Goal: Information Seeking & Learning: Learn about a topic

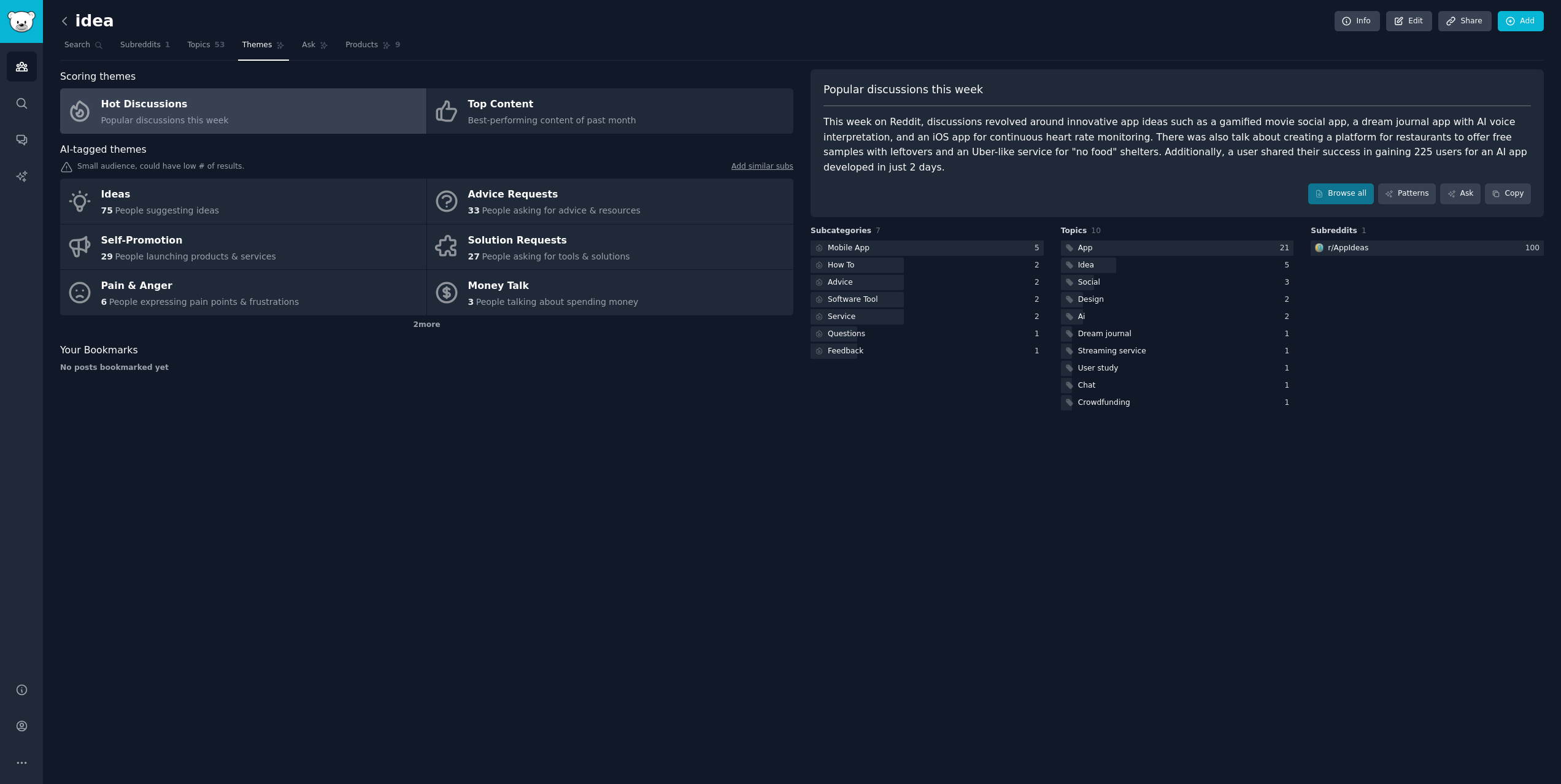
click at [66, 20] on icon at bounding box center [65, 21] width 13 height 13
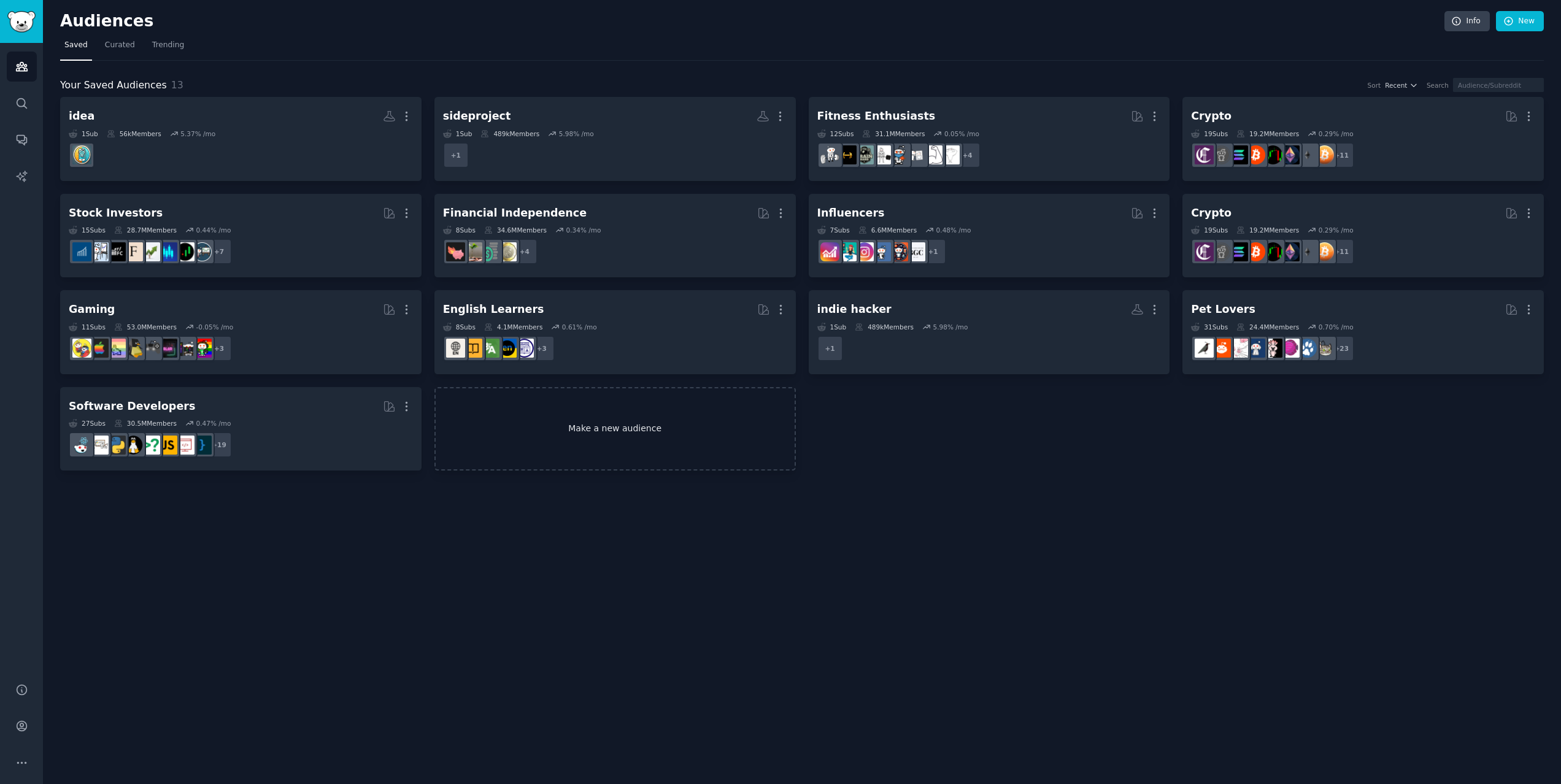
click at [559, 437] on link "Make a new audience" at bounding box center [615, 429] width 362 height 84
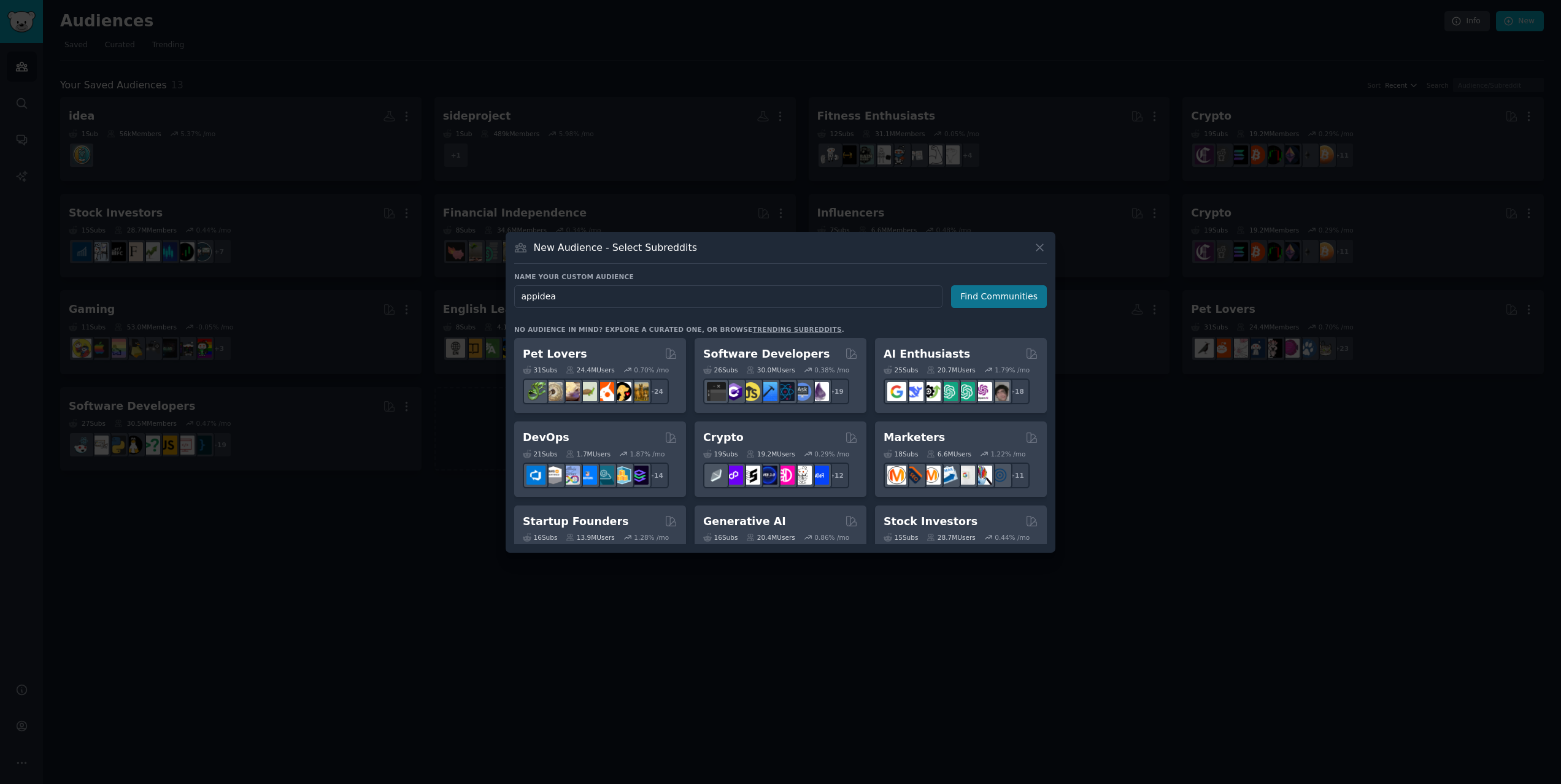
type input "appidea"
click at [1002, 292] on button "Find Communities" at bounding box center [999, 296] width 96 height 23
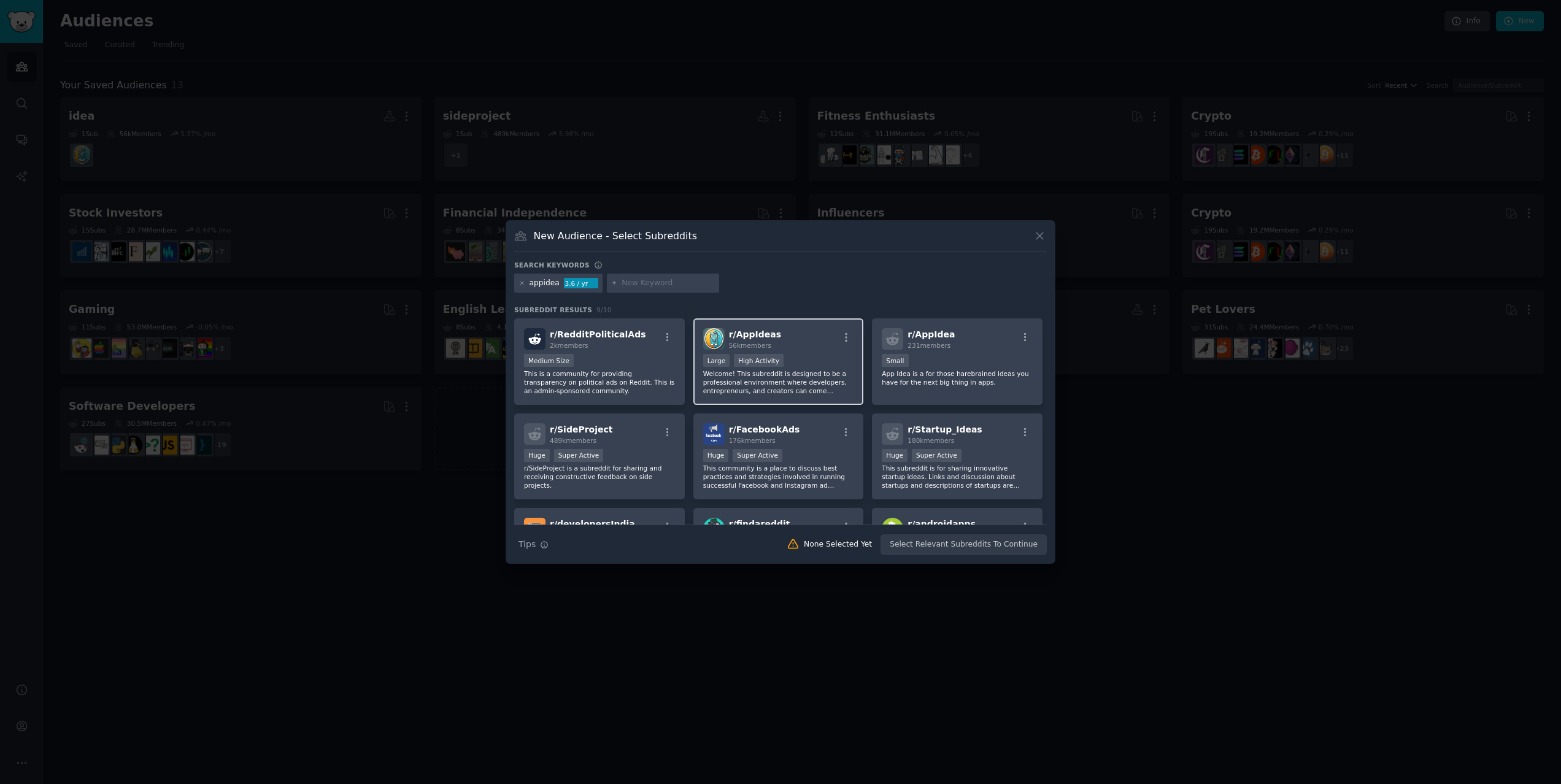
click at [790, 384] on p "Welcome! This subreddit is designed to be a professional environment where deve…" at bounding box center [778, 382] width 151 height 26
click at [1007, 546] on button "Create Audience" at bounding box center [1007, 544] width 81 height 21
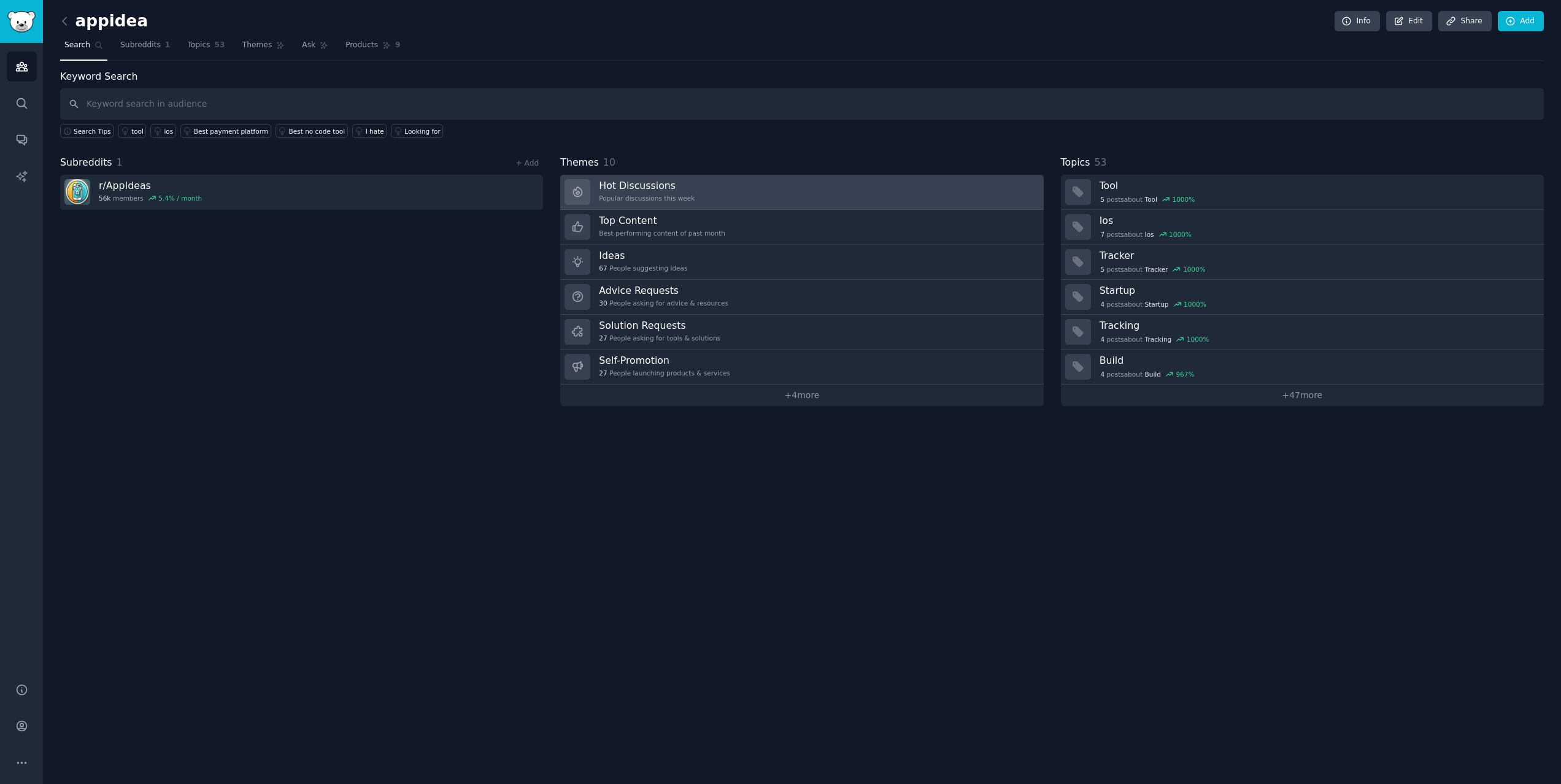
click at [953, 198] on link "Hot Discussions Popular discussions this week" at bounding box center [801, 192] width 483 height 35
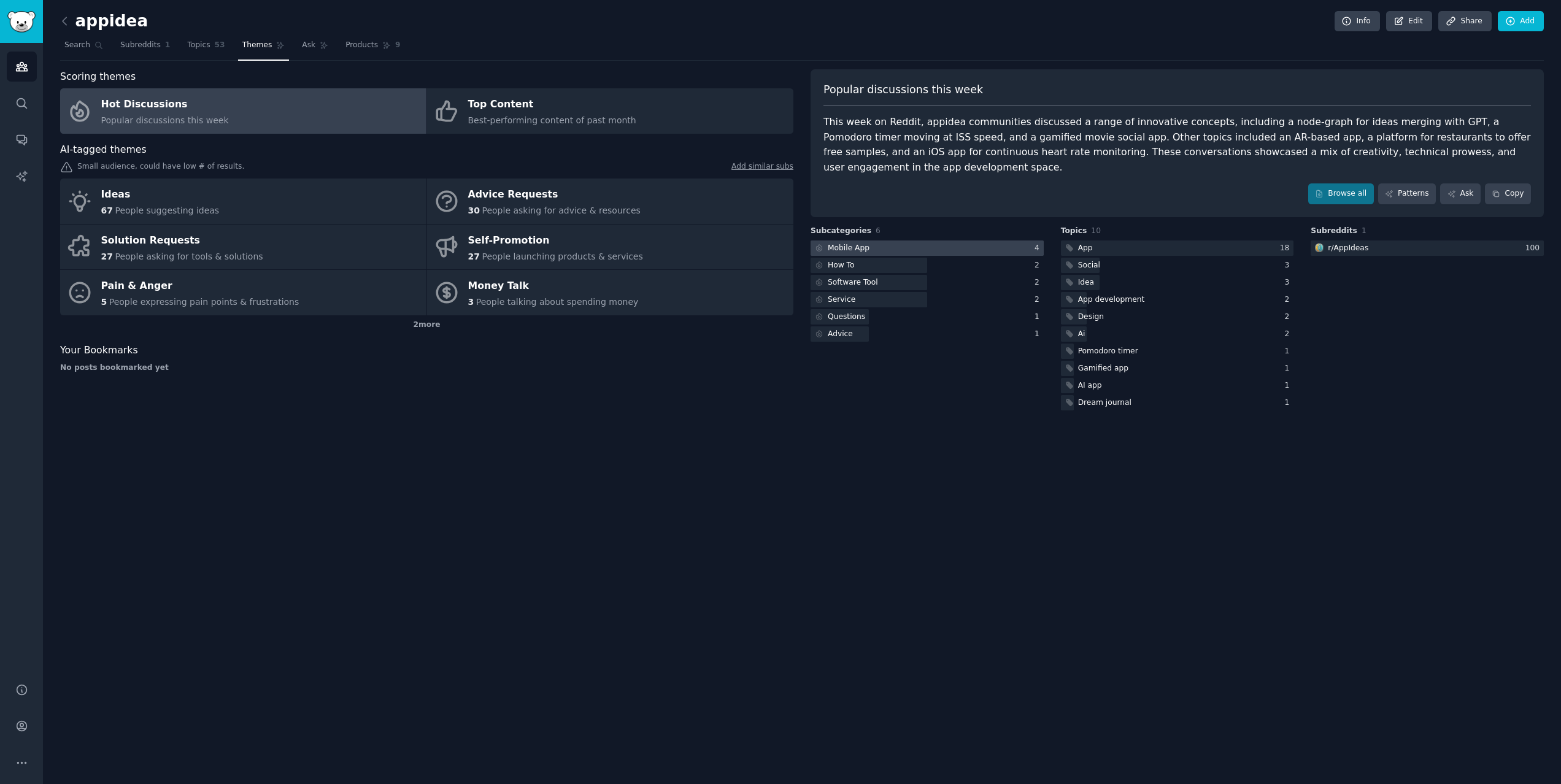
click at [895, 241] on div at bounding box center [928, 248] width 233 height 15
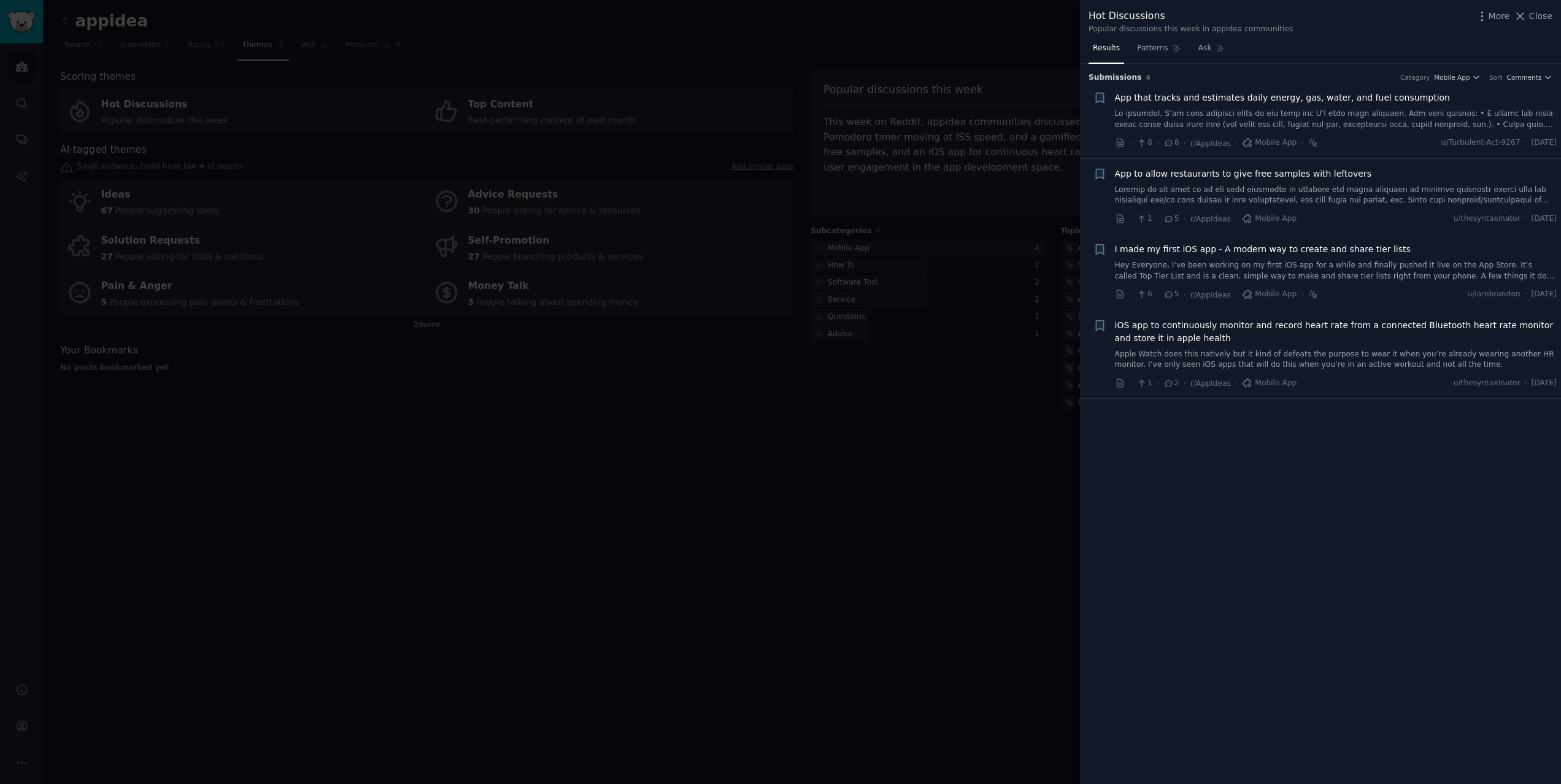
click at [863, 360] on div at bounding box center [780, 392] width 1561 height 784
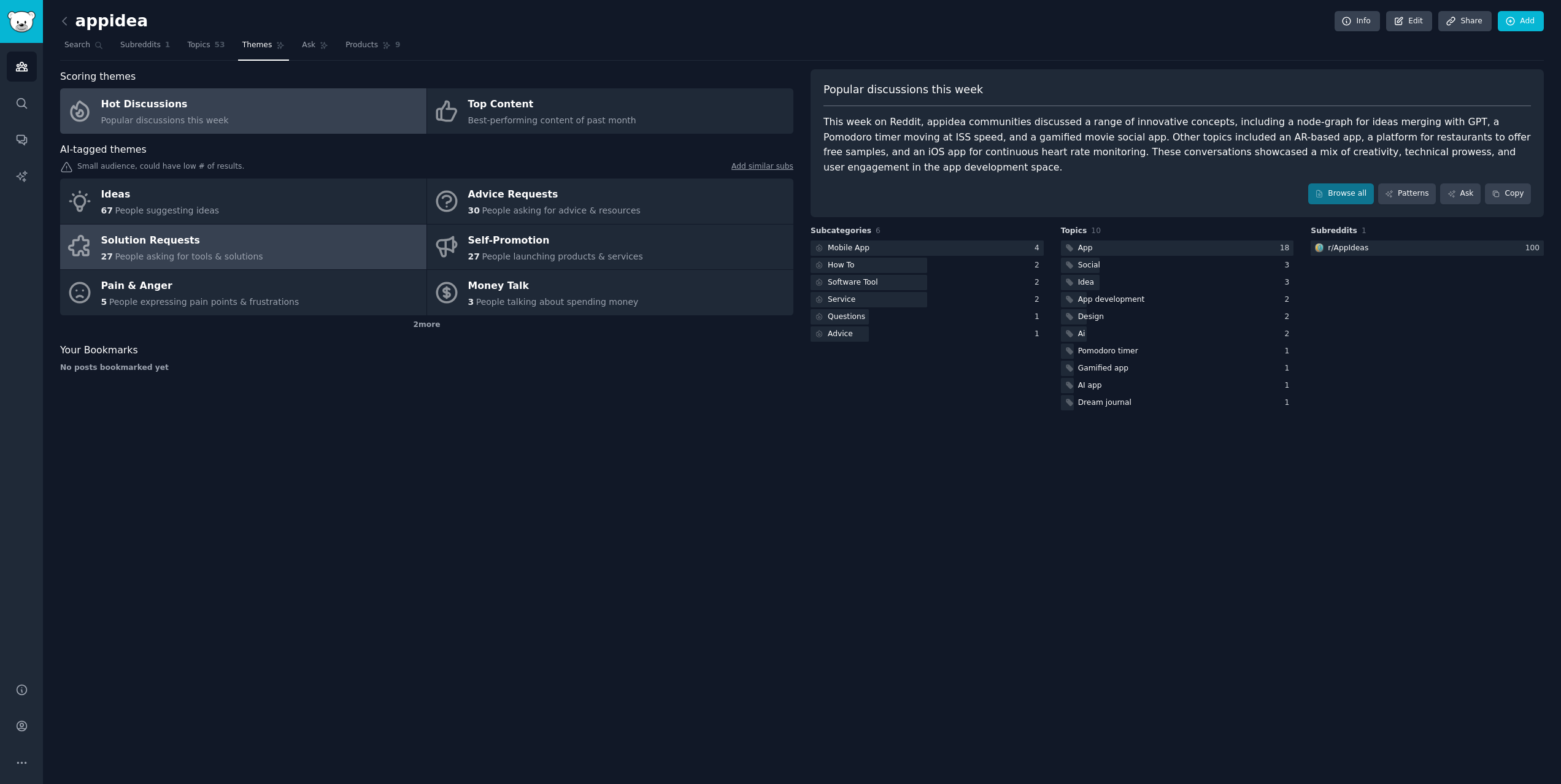
click at [367, 257] on link "Solution Requests 27 People asking for tools & solutions" at bounding box center [244, 247] width 366 height 45
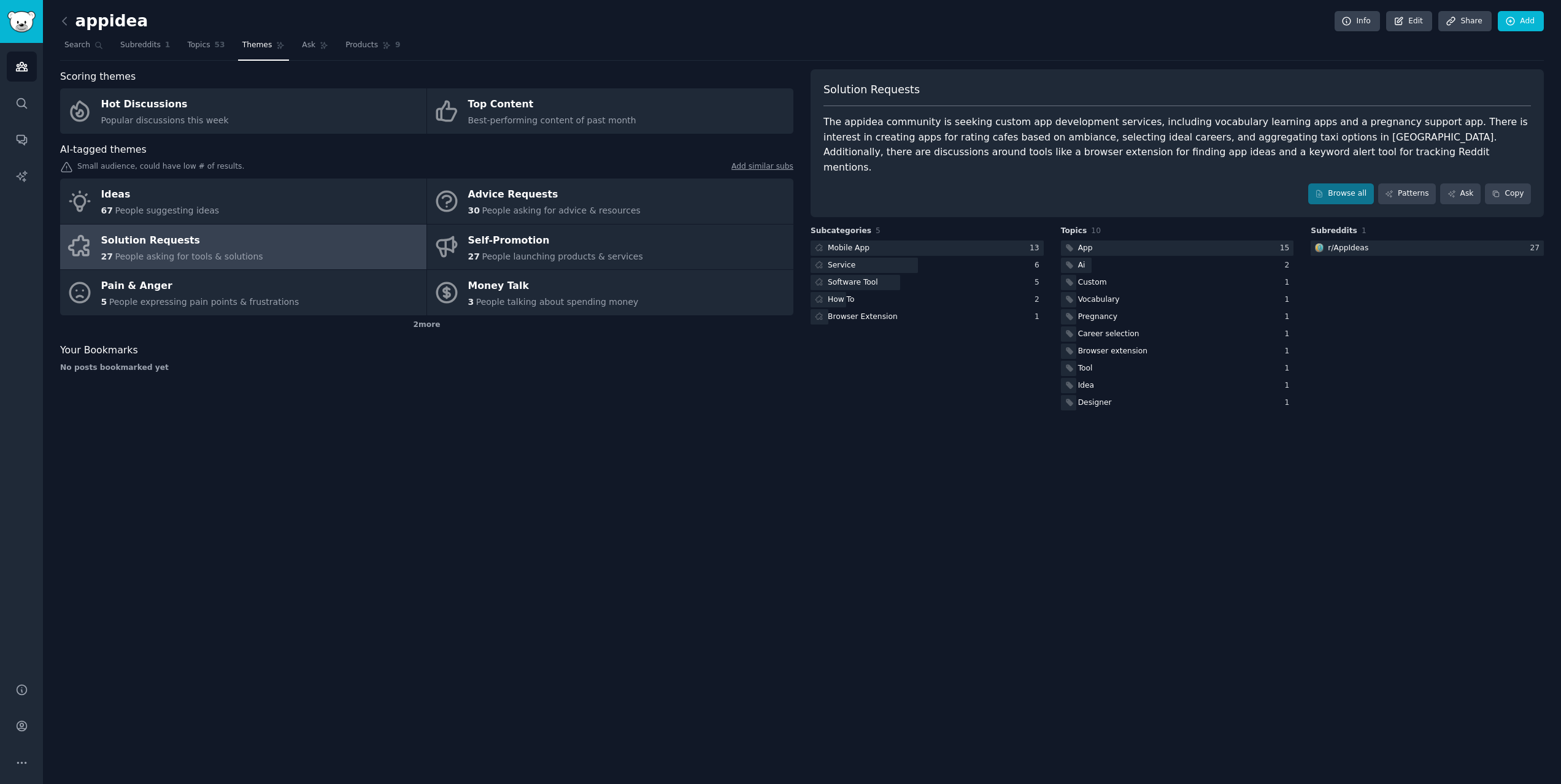
click at [1153, 132] on div "The appidea community is seeking custom app development services, including voc…" at bounding box center [1178, 144] width 707 height 60
click at [926, 241] on div at bounding box center [928, 248] width 233 height 15
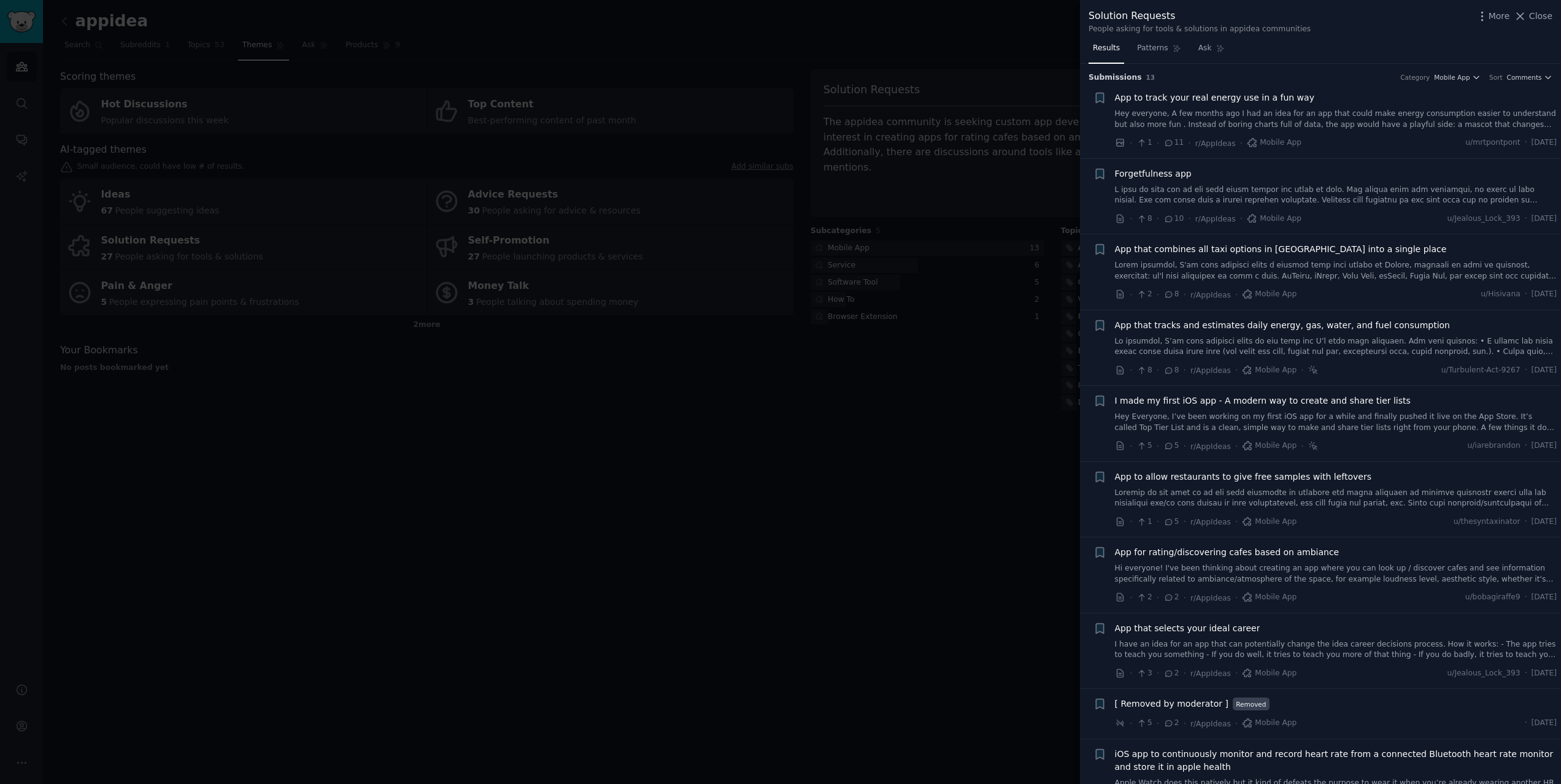
click at [918, 323] on div at bounding box center [780, 392] width 1561 height 784
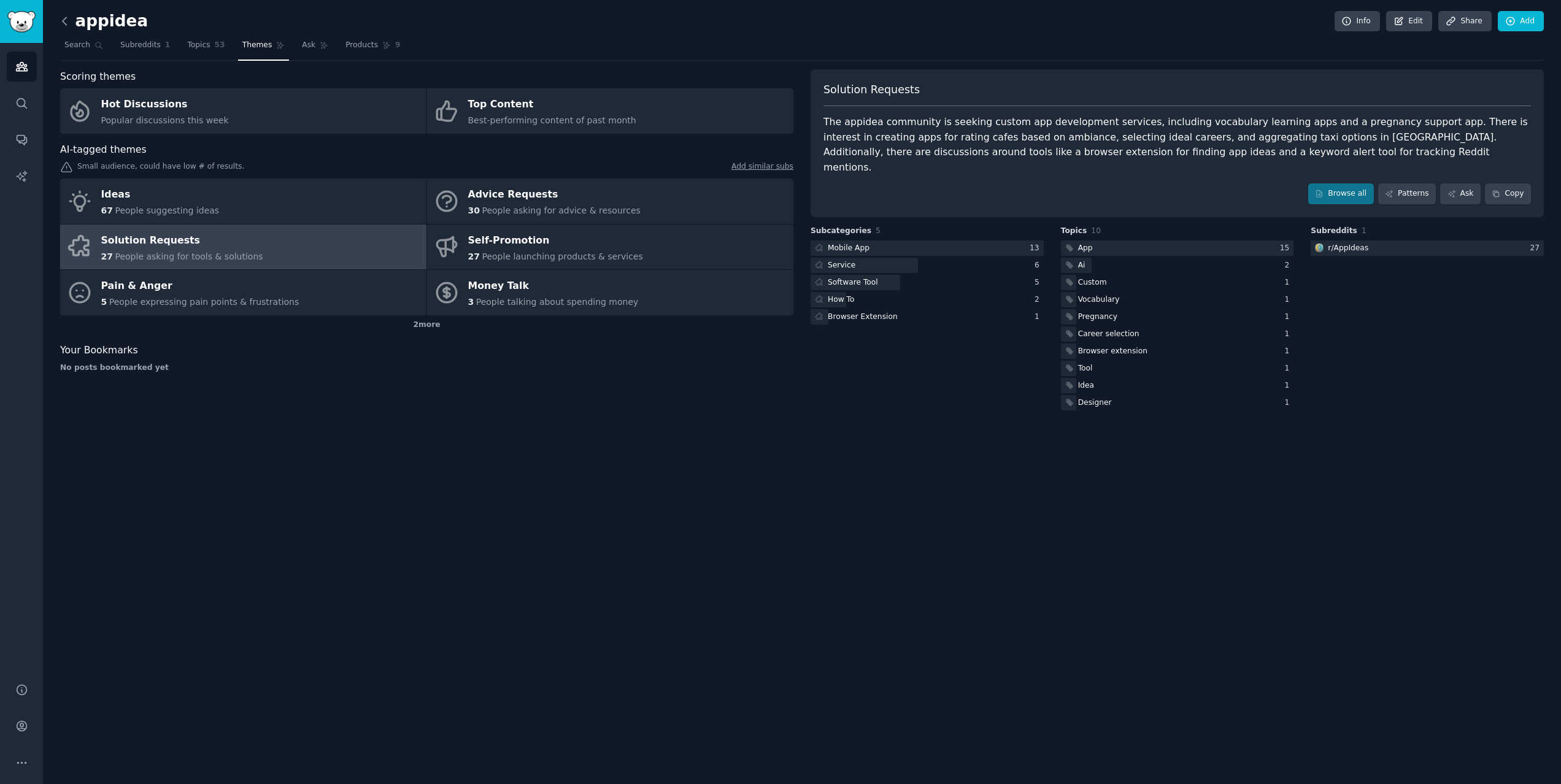
click at [64, 22] on icon at bounding box center [64, 21] width 4 height 7
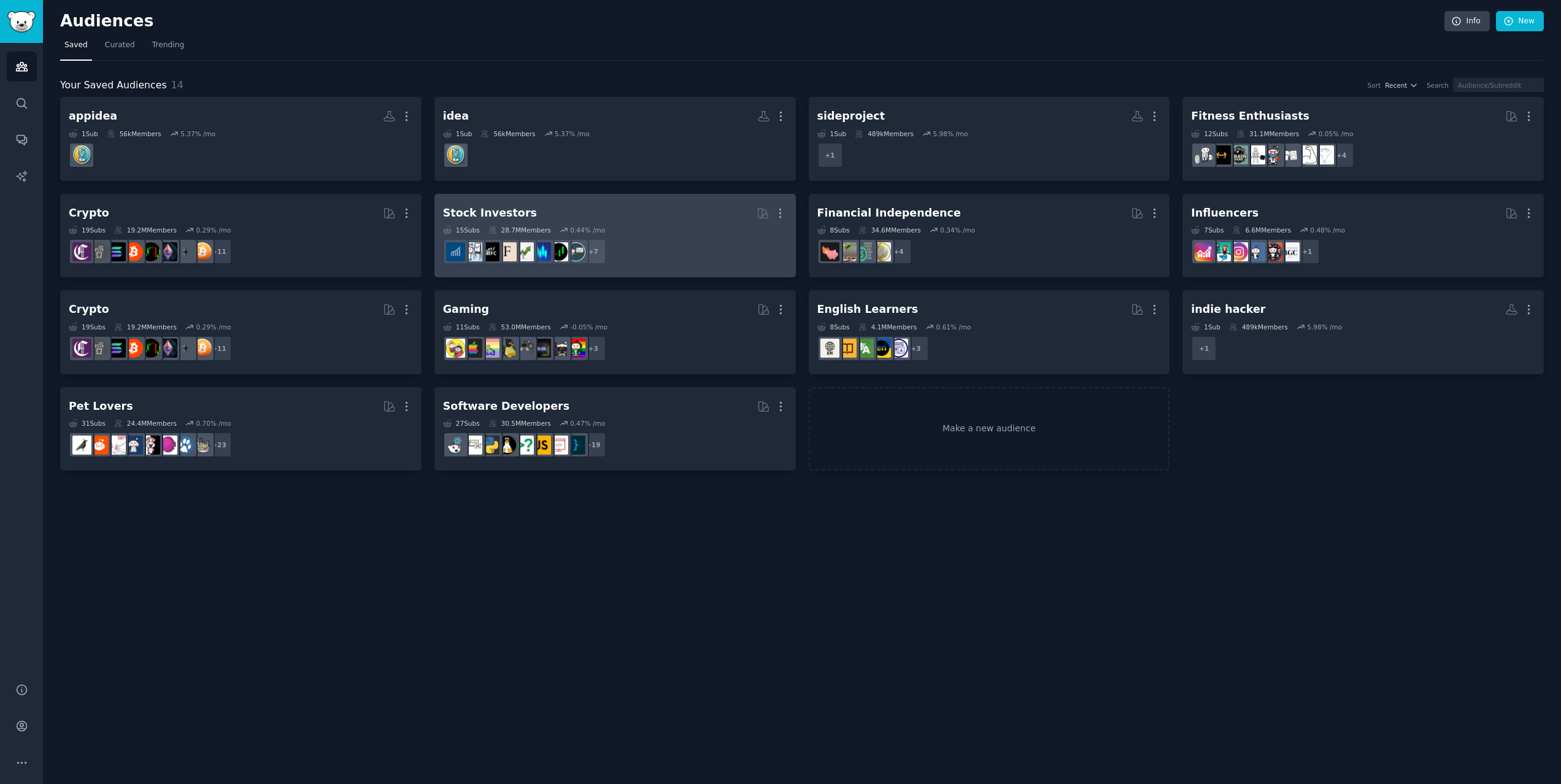
click at [673, 244] on dd "+ 7" at bounding box center [615, 252] width 345 height 34
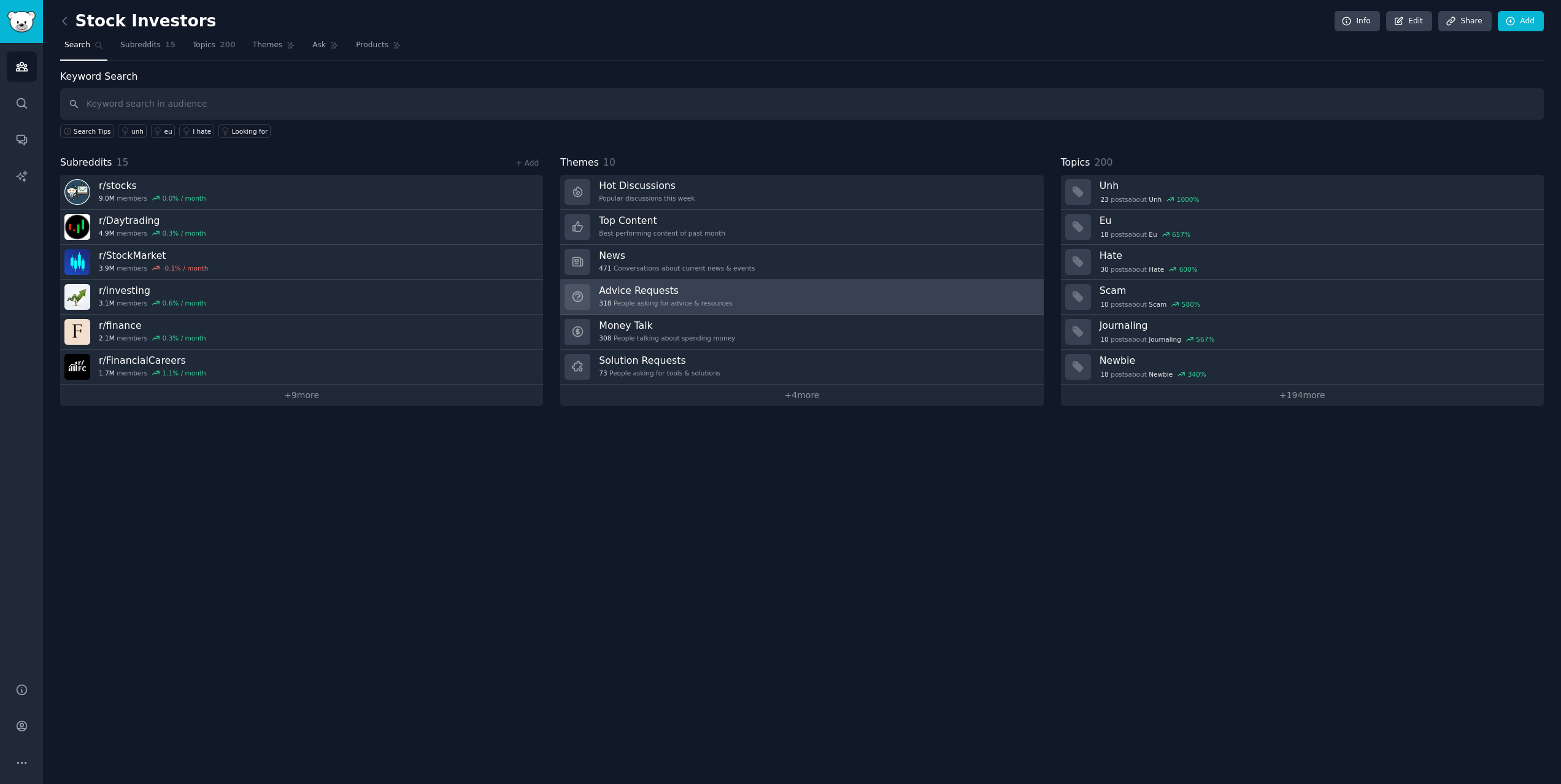
click at [759, 294] on link "Advice Requests 318 People asking for advice & resources" at bounding box center [801, 297] width 483 height 35
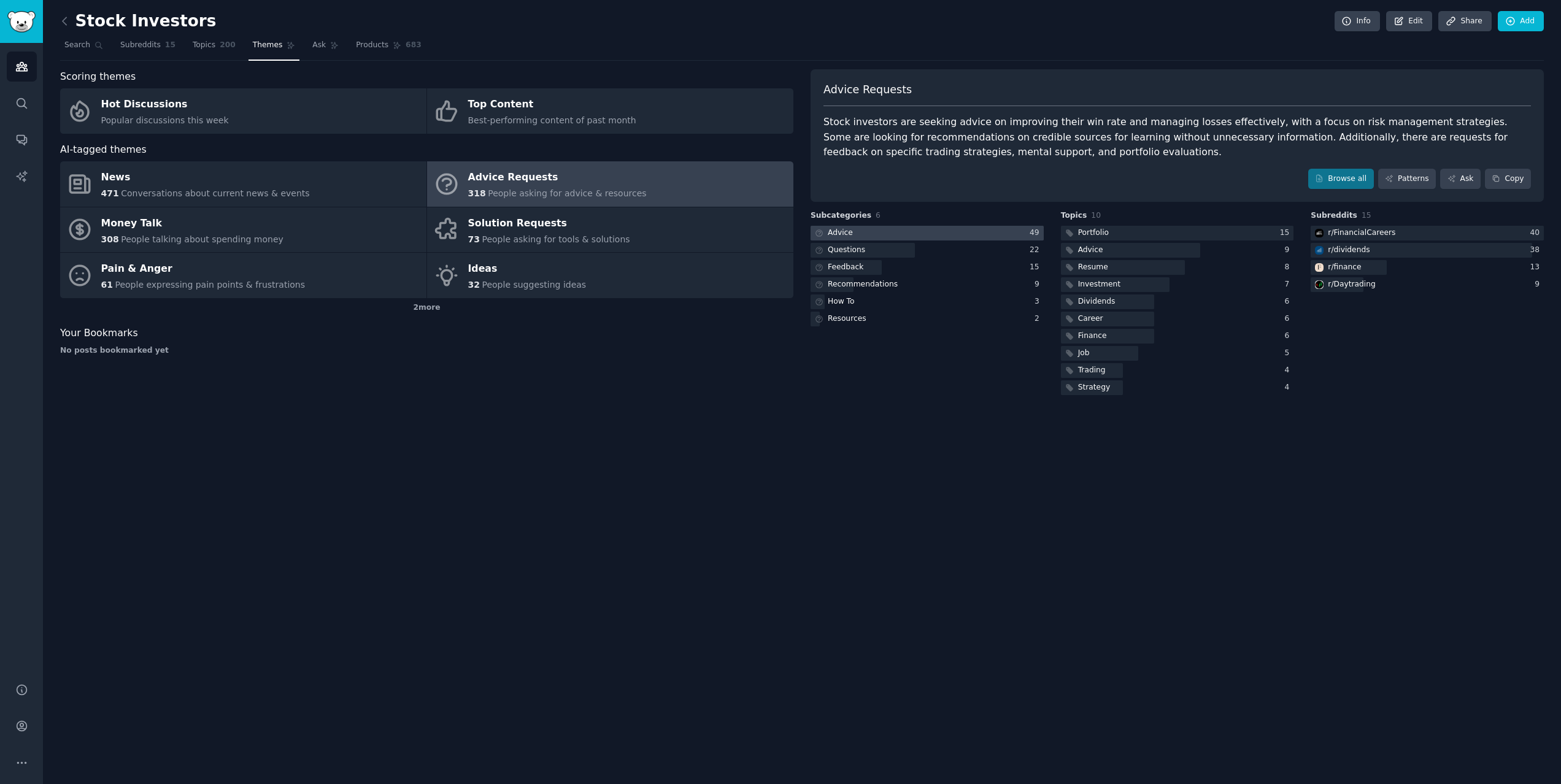
click at [875, 231] on div at bounding box center [928, 233] width 233 height 15
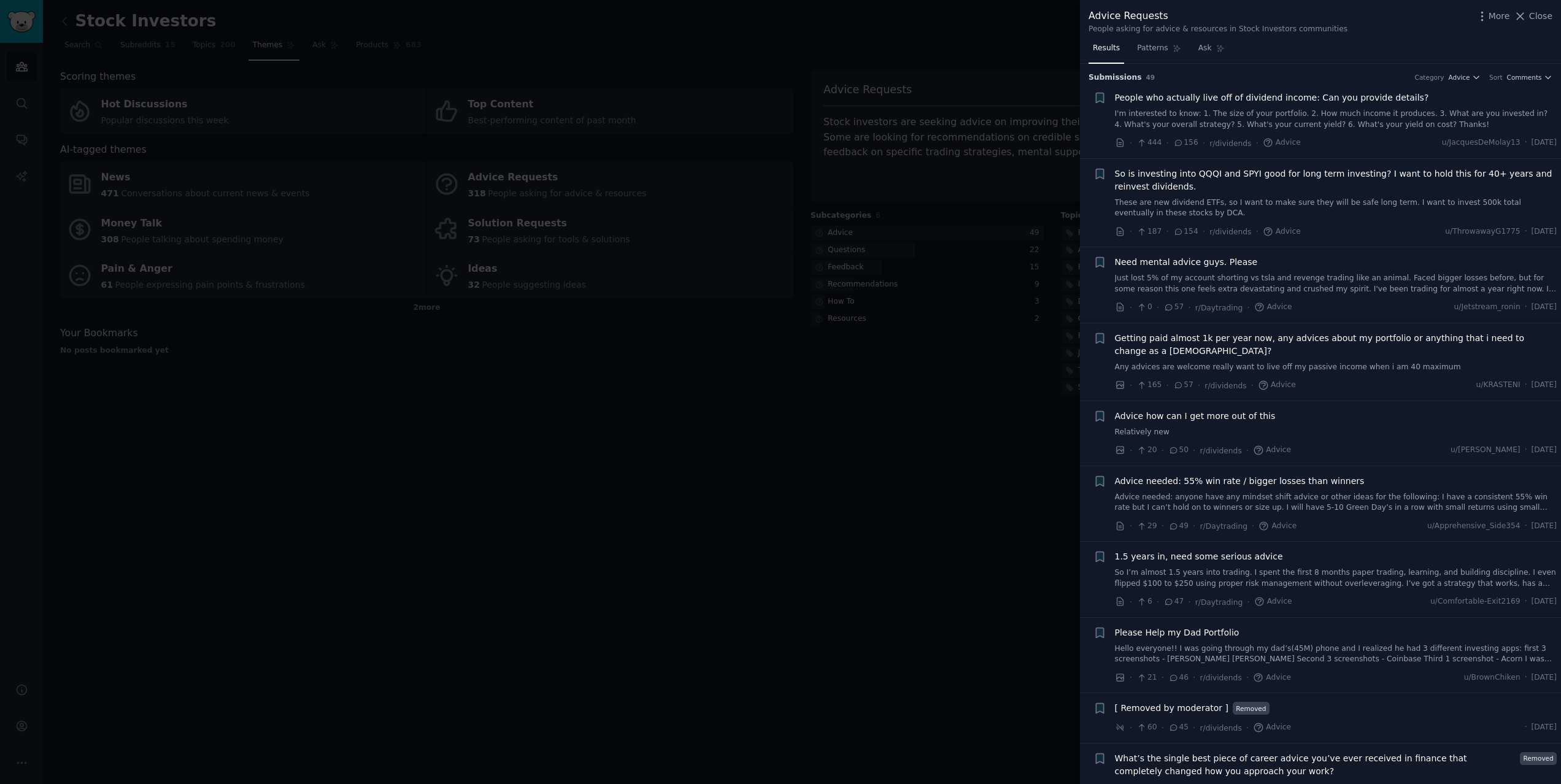
click at [778, 236] on div at bounding box center [780, 392] width 1561 height 784
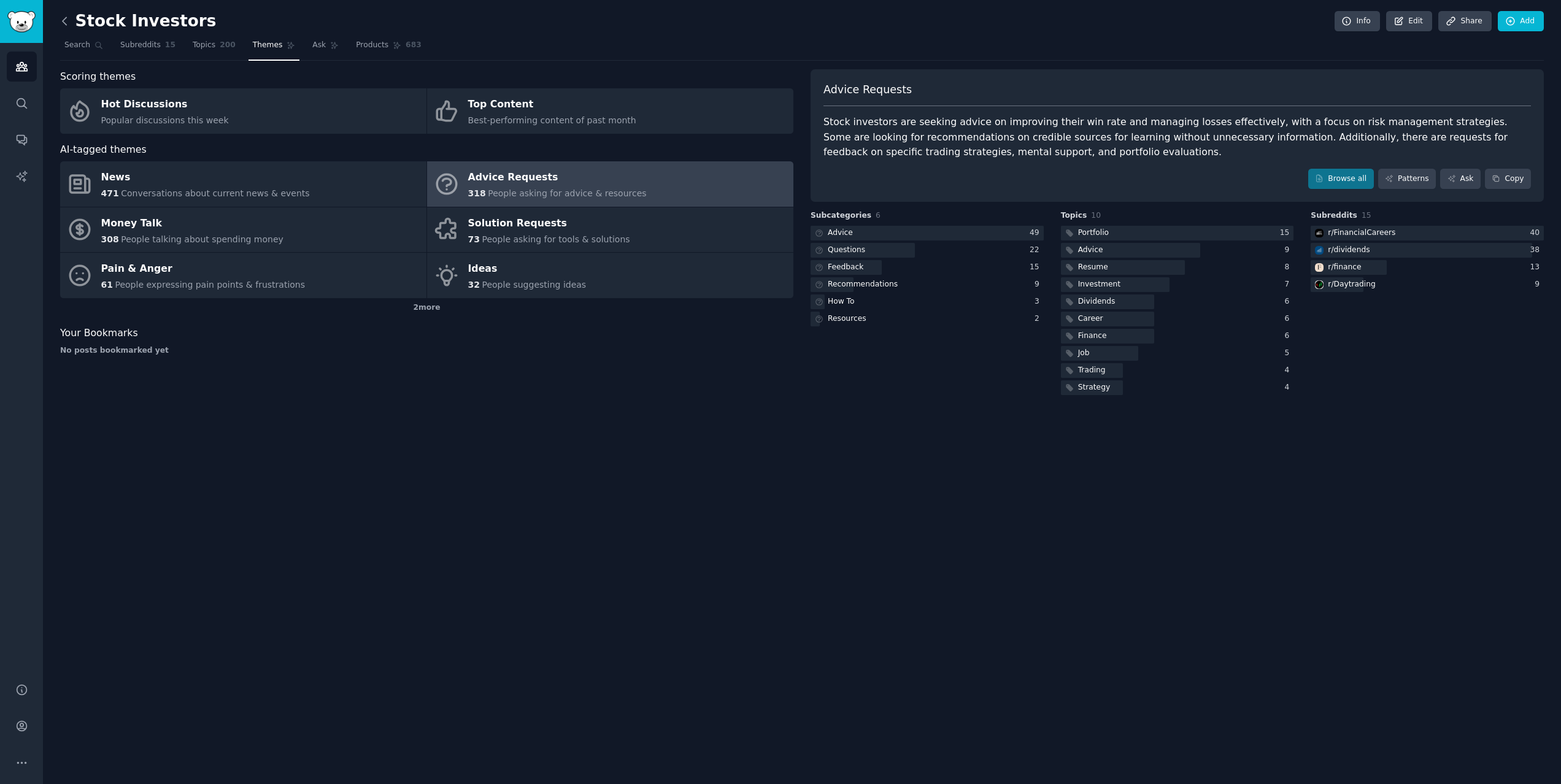
click at [65, 16] on icon at bounding box center [65, 21] width 13 height 13
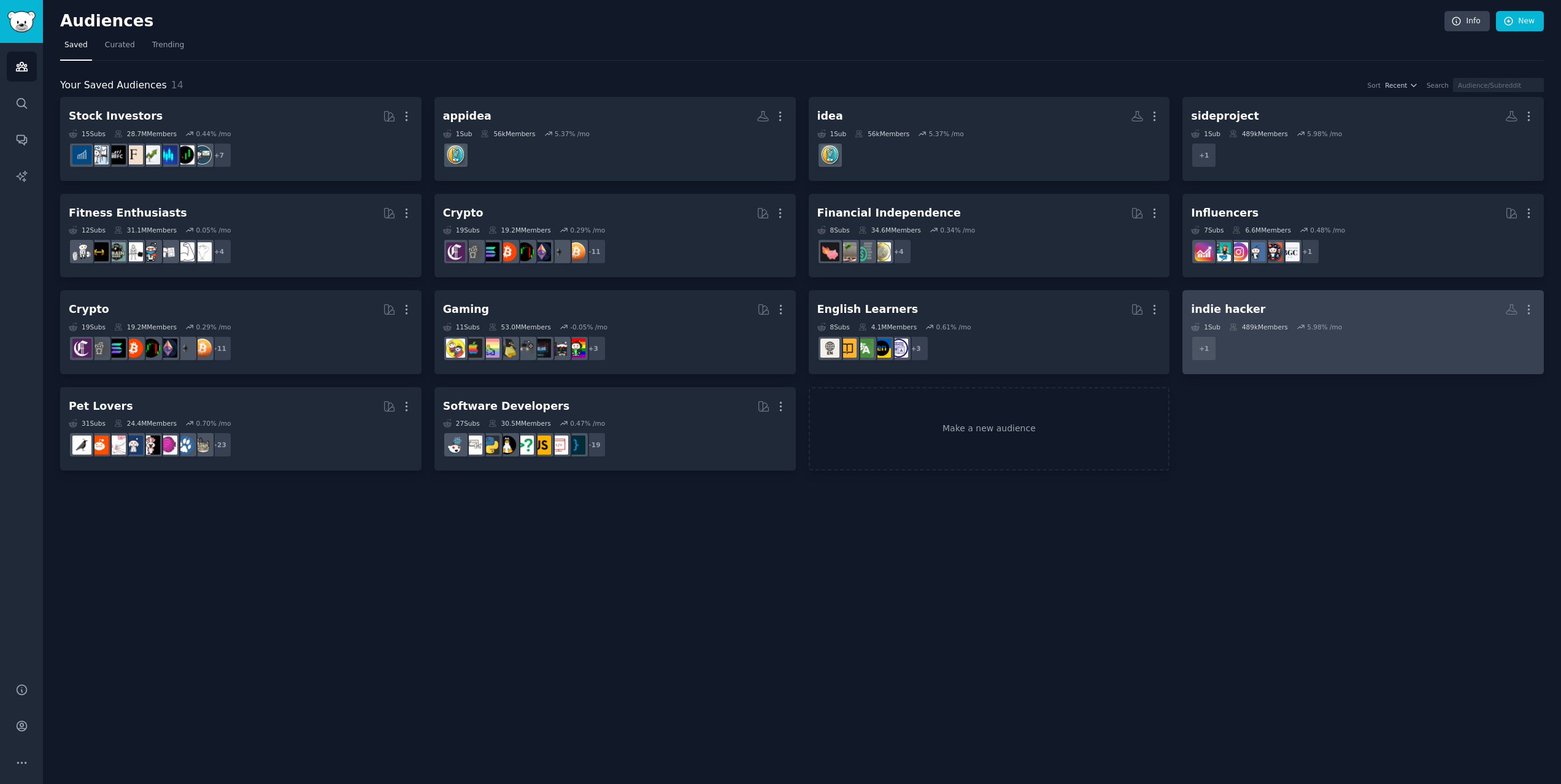
click at [1278, 349] on dd "r/SideProject + 1" at bounding box center [1363, 348] width 345 height 34
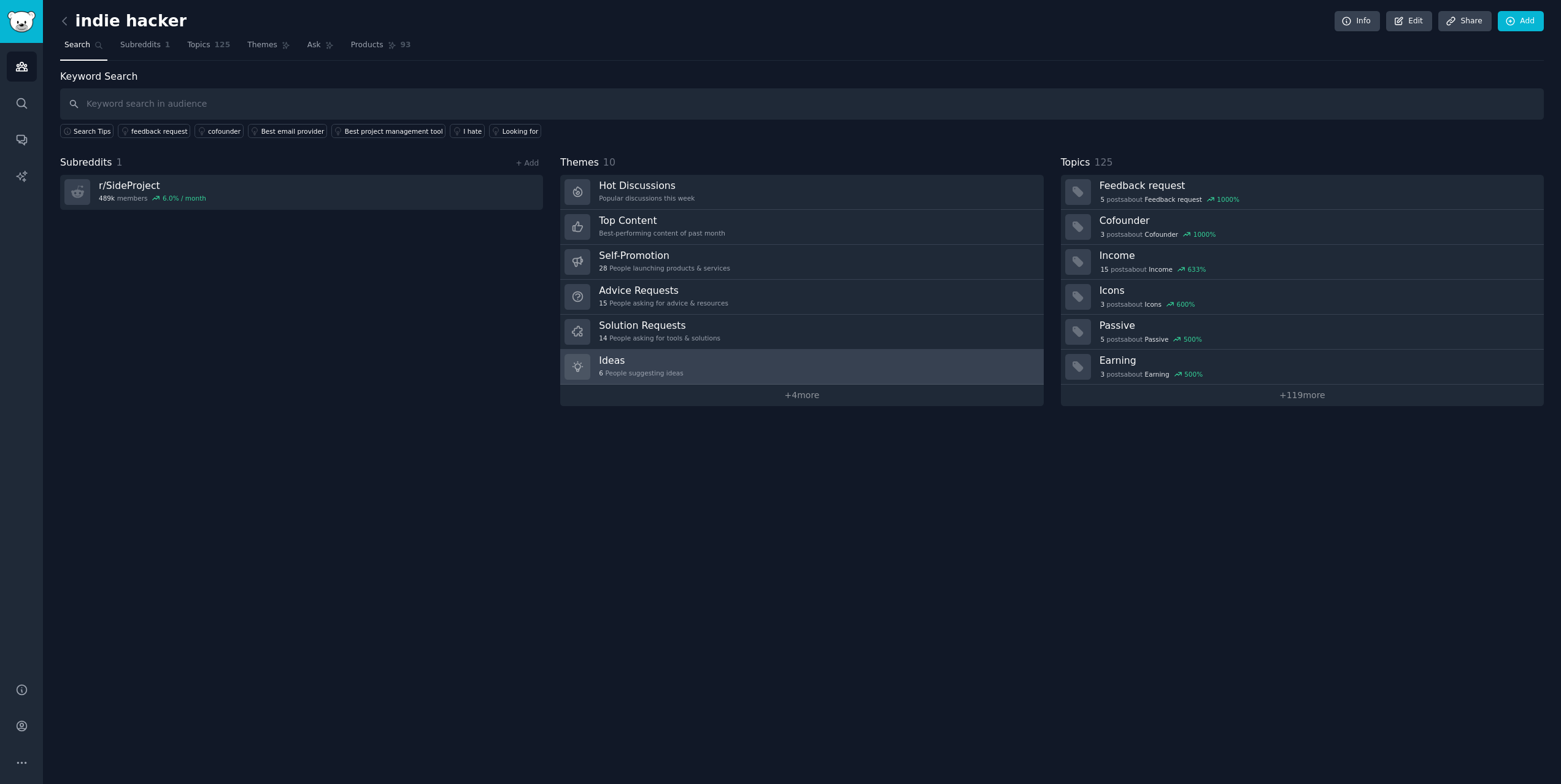
click at [730, 361] on link "Ideas 6 People suggesting ideas" at bounding box center [801, 367] width 483 height 35
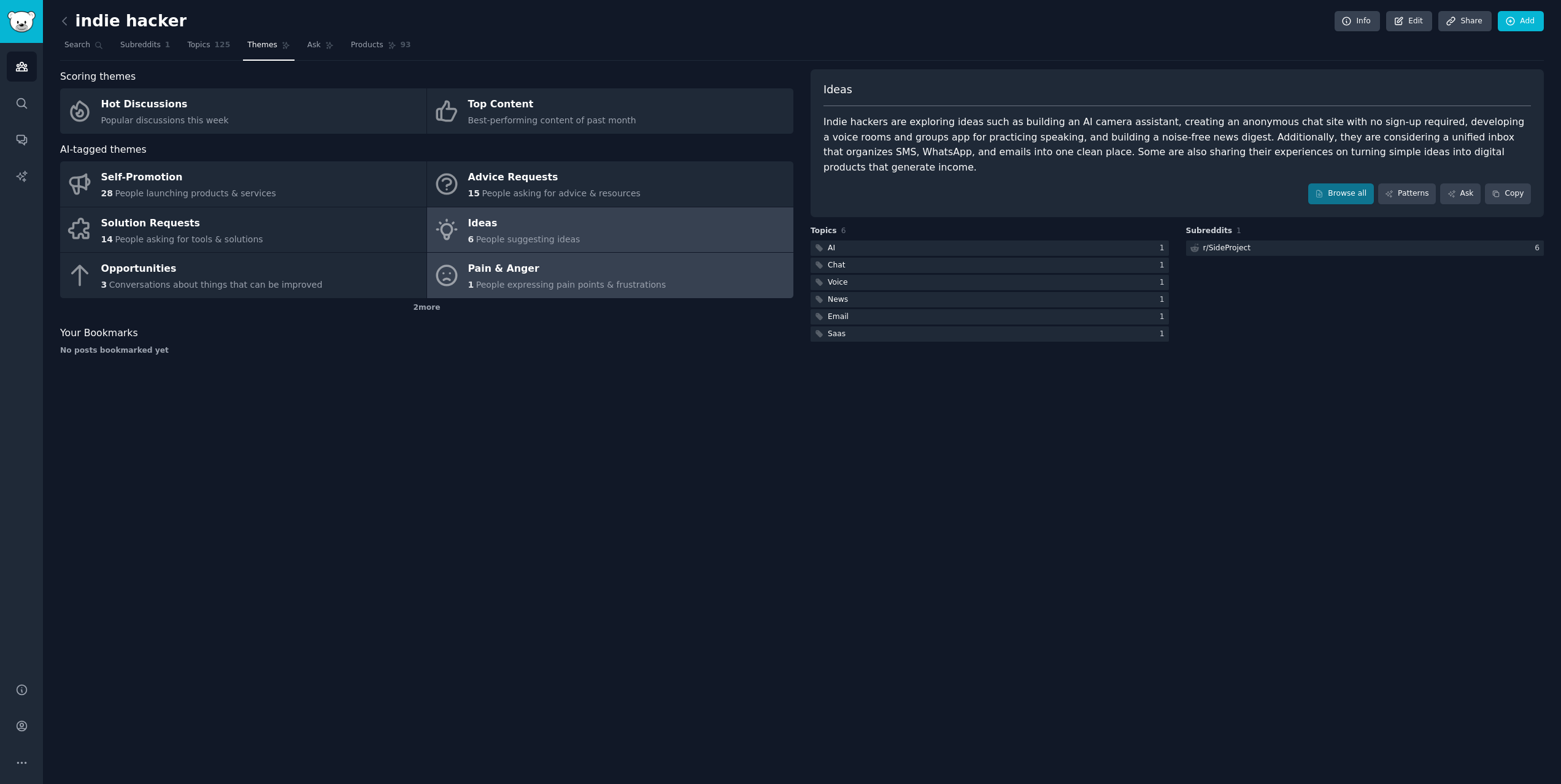
click at [642, 256] on link "Pain & Anger 1 People expressing pain points & frustrations" at bounding box center [610, 275] width 366 height 45
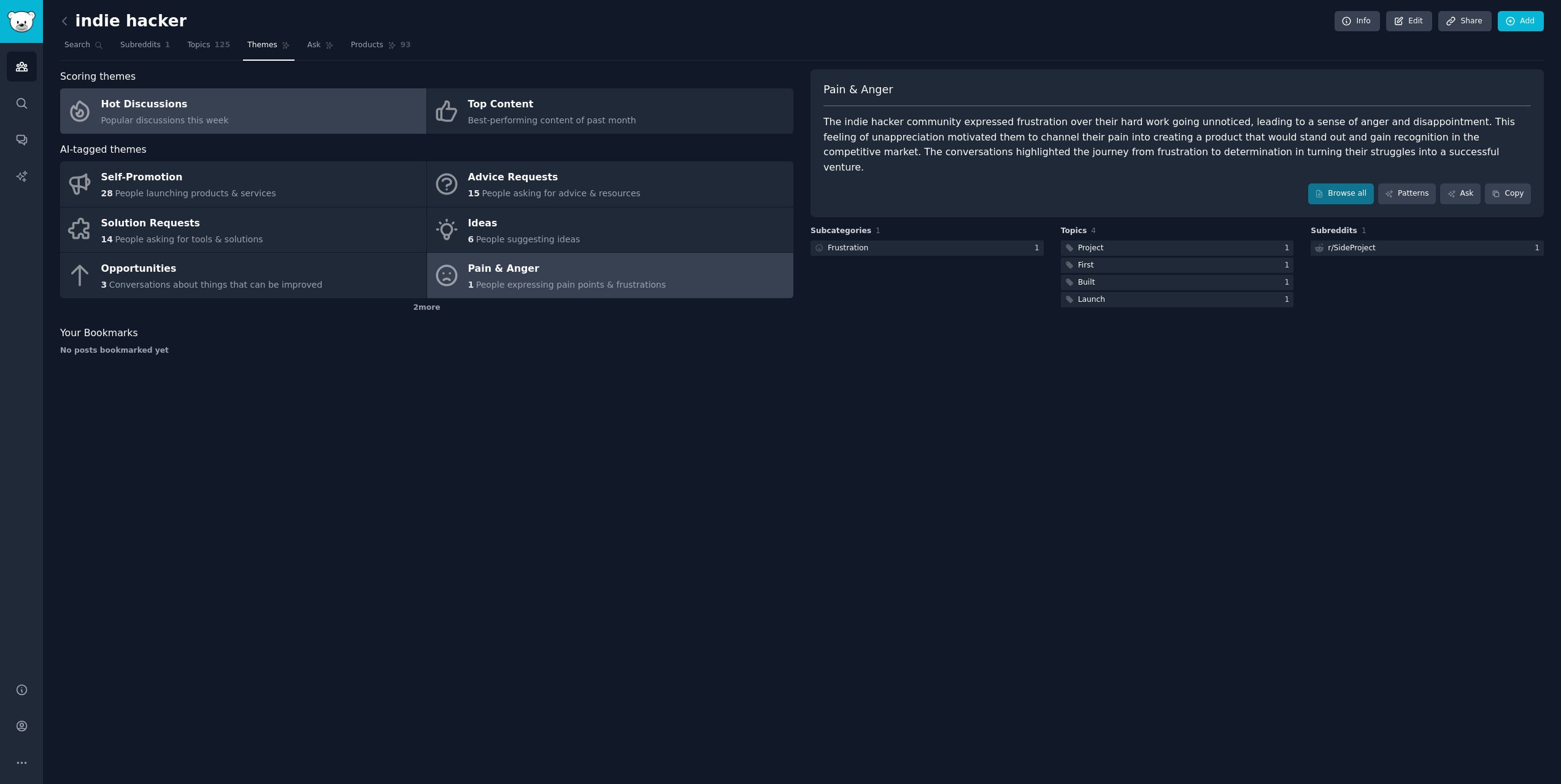
click at [318, 108] on link "Hot Discussions Popular discussions this week" at bounding box center [244, 111] width 366 height 45
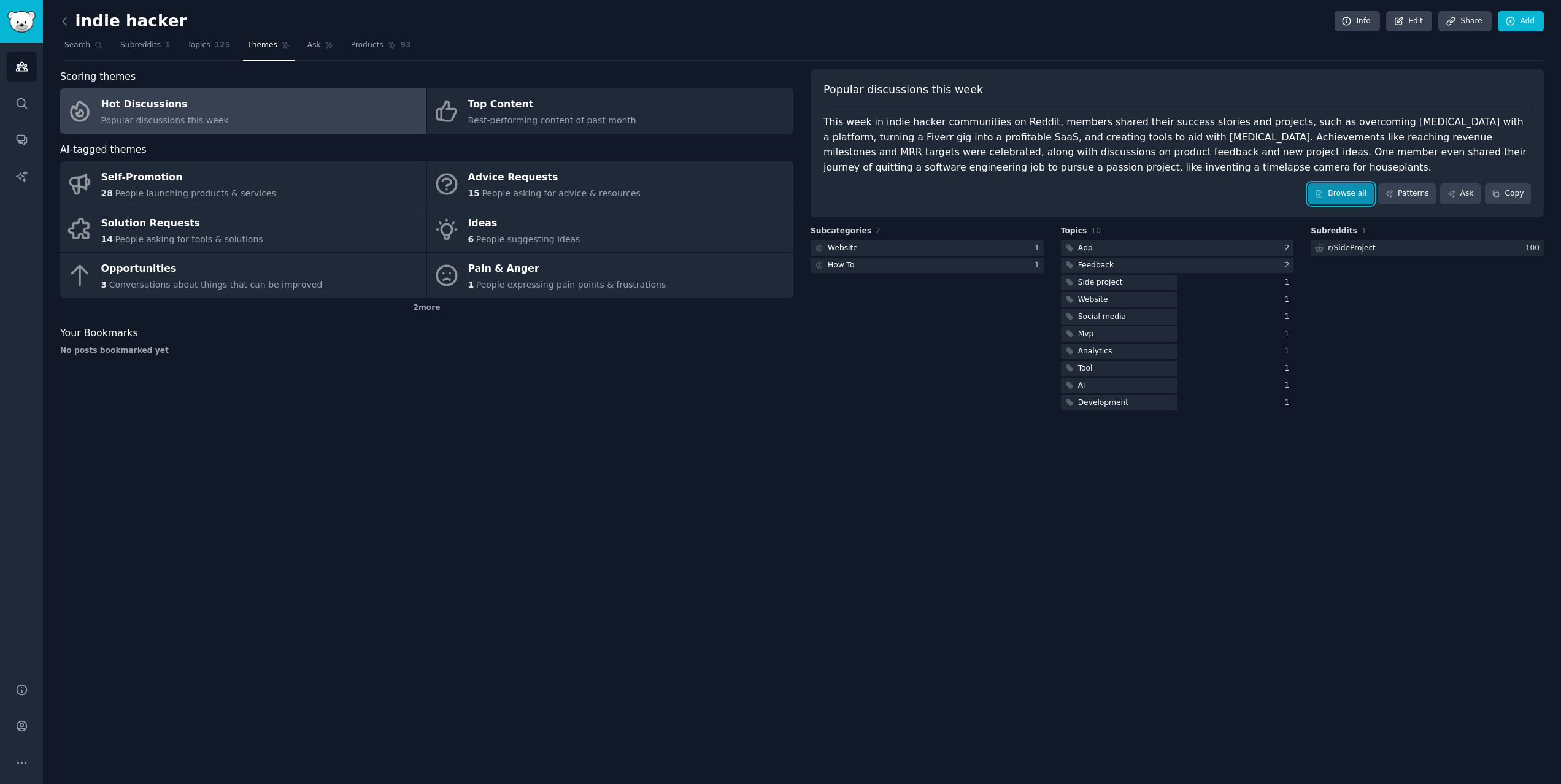
click at [1334, 191] on link "Browse all" at bounding box center [1341, 193] width 66 height 21
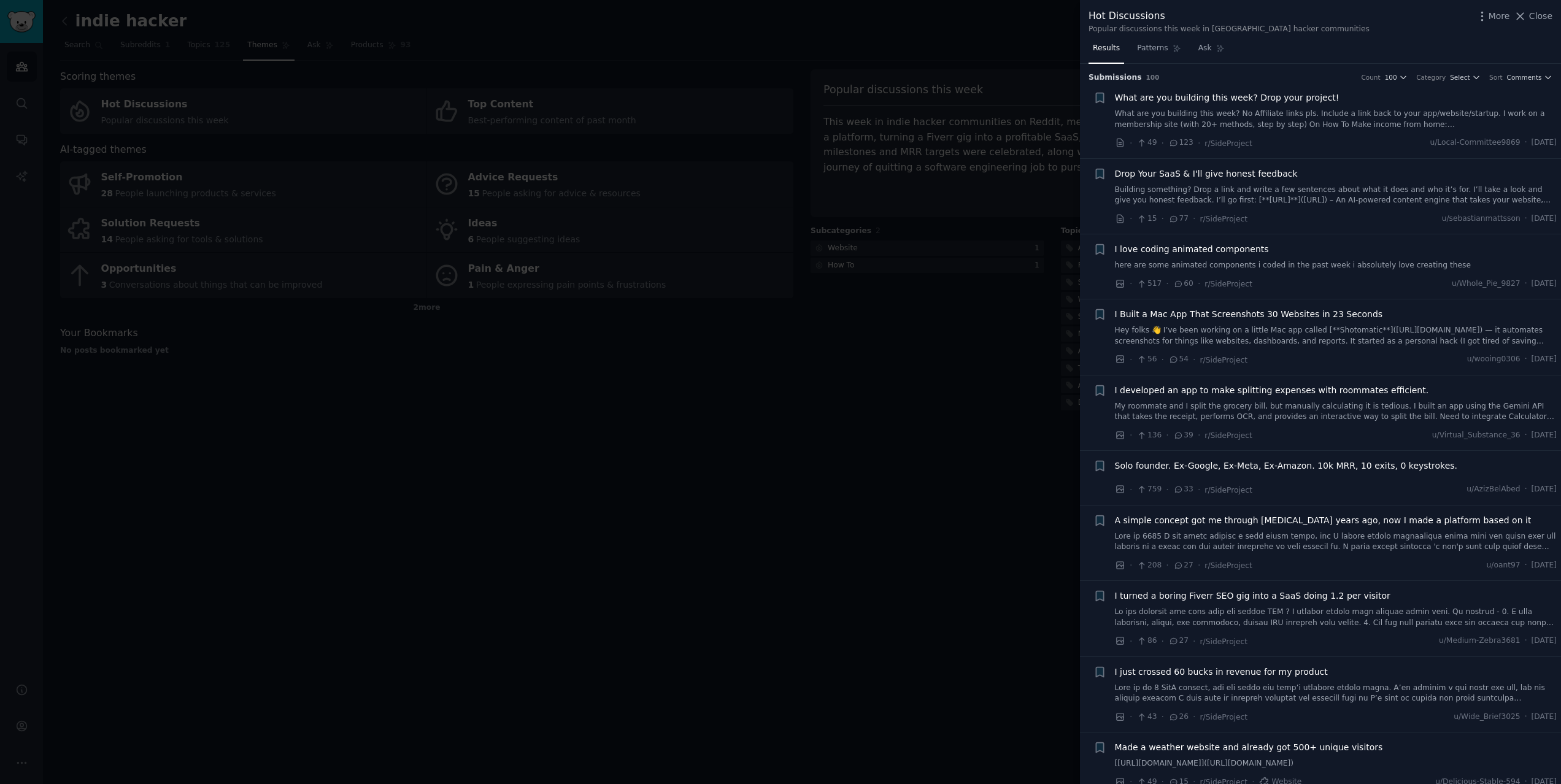
click at [804, 291] on div at bounding box center [780, 392] width 1561 height 784
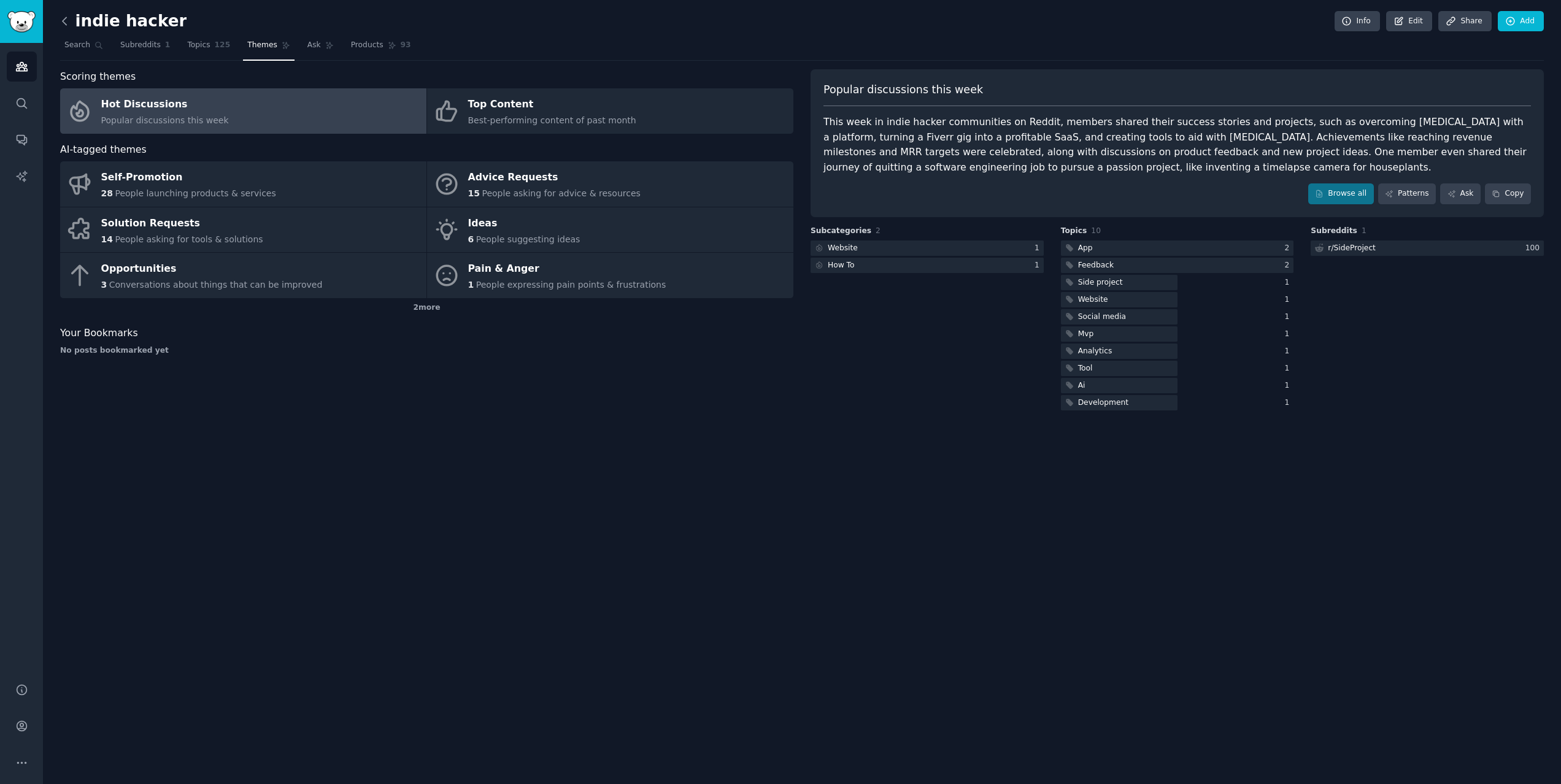
click at [68, 26] on icon at bounding box center [65, 21] width 13 height 13
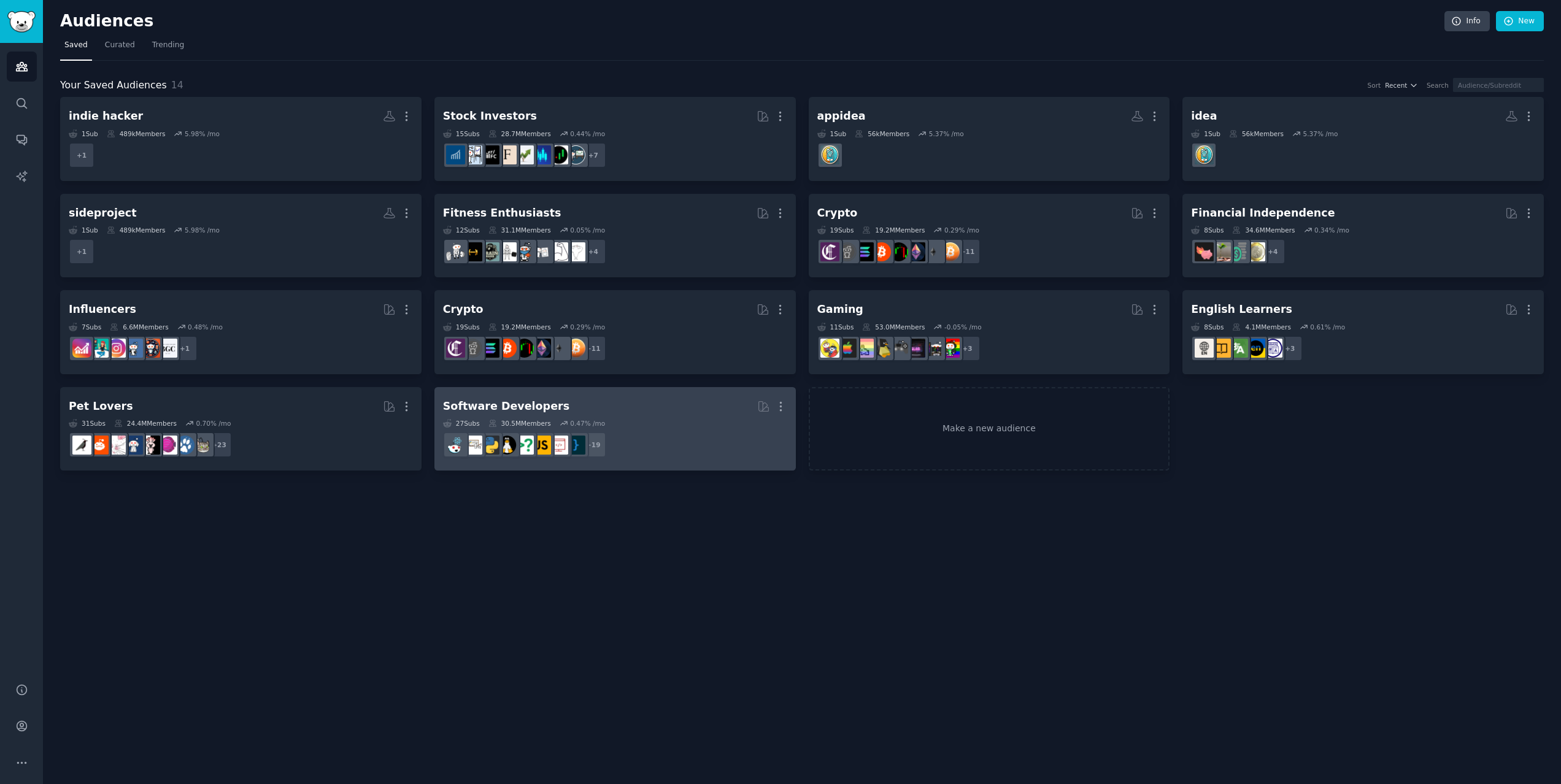
click at [631, 429] on dd "r/SideProject, r/learnprogramming, r/AskEngineers, r/coding, r/computerscience,…" at bounding box center [615, 445] width 345 height 34
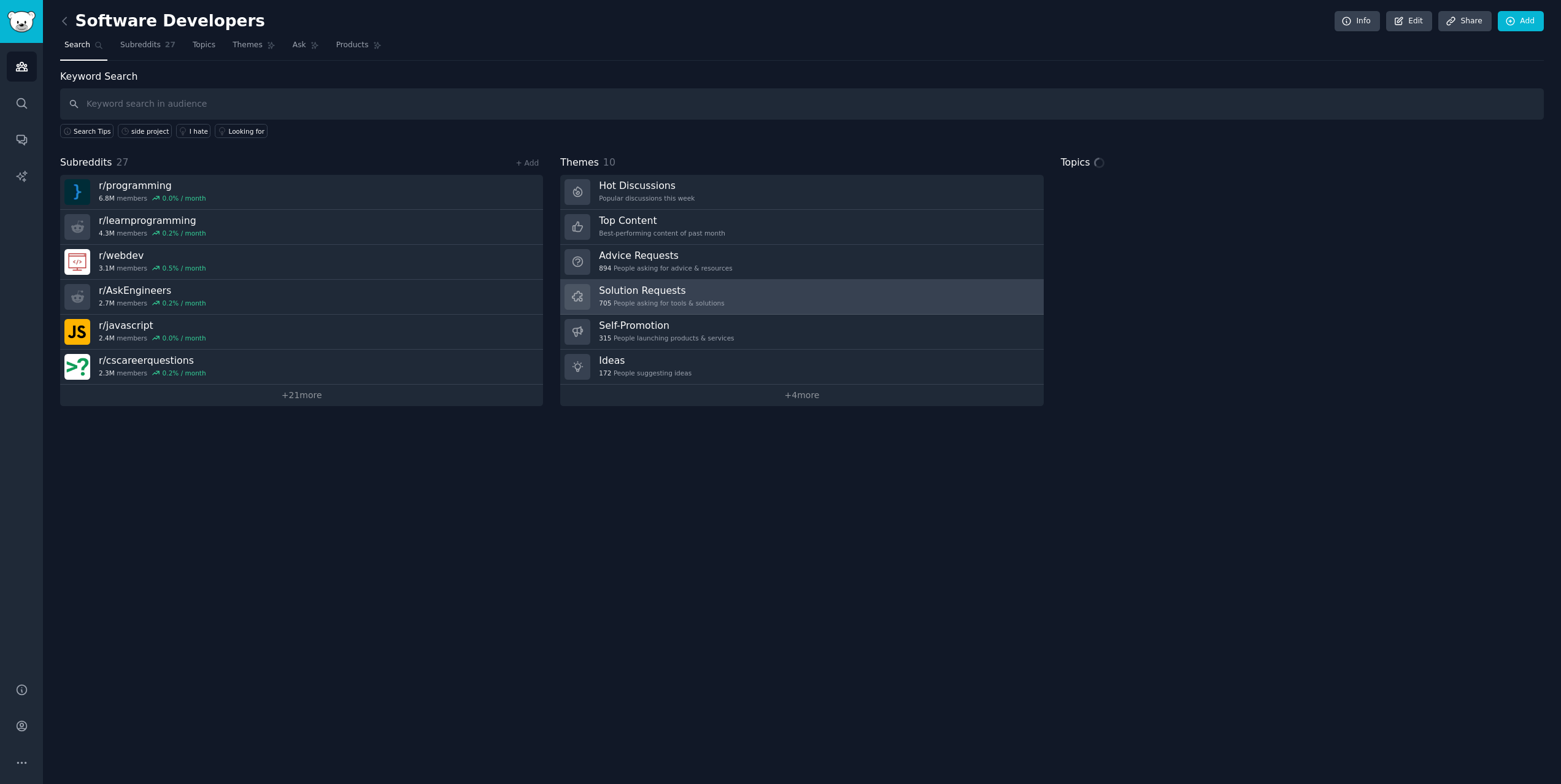
click at [667, 305] on div "705 People asking for tools & solutions" at bounding box center [661, 303] width 125 height 9
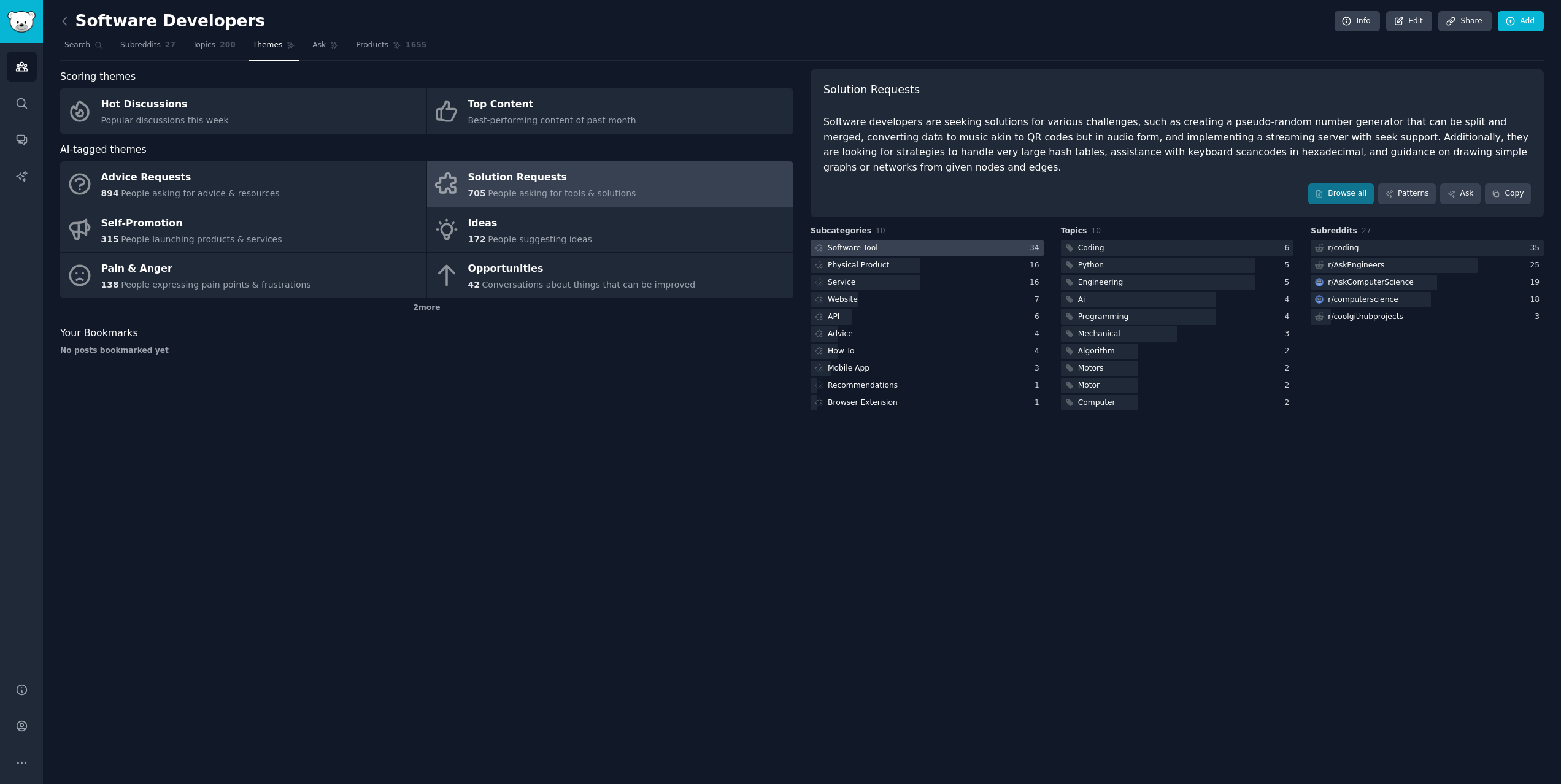
click at [938, 241] on div at bounding box center [928, 248] width 233 height 15
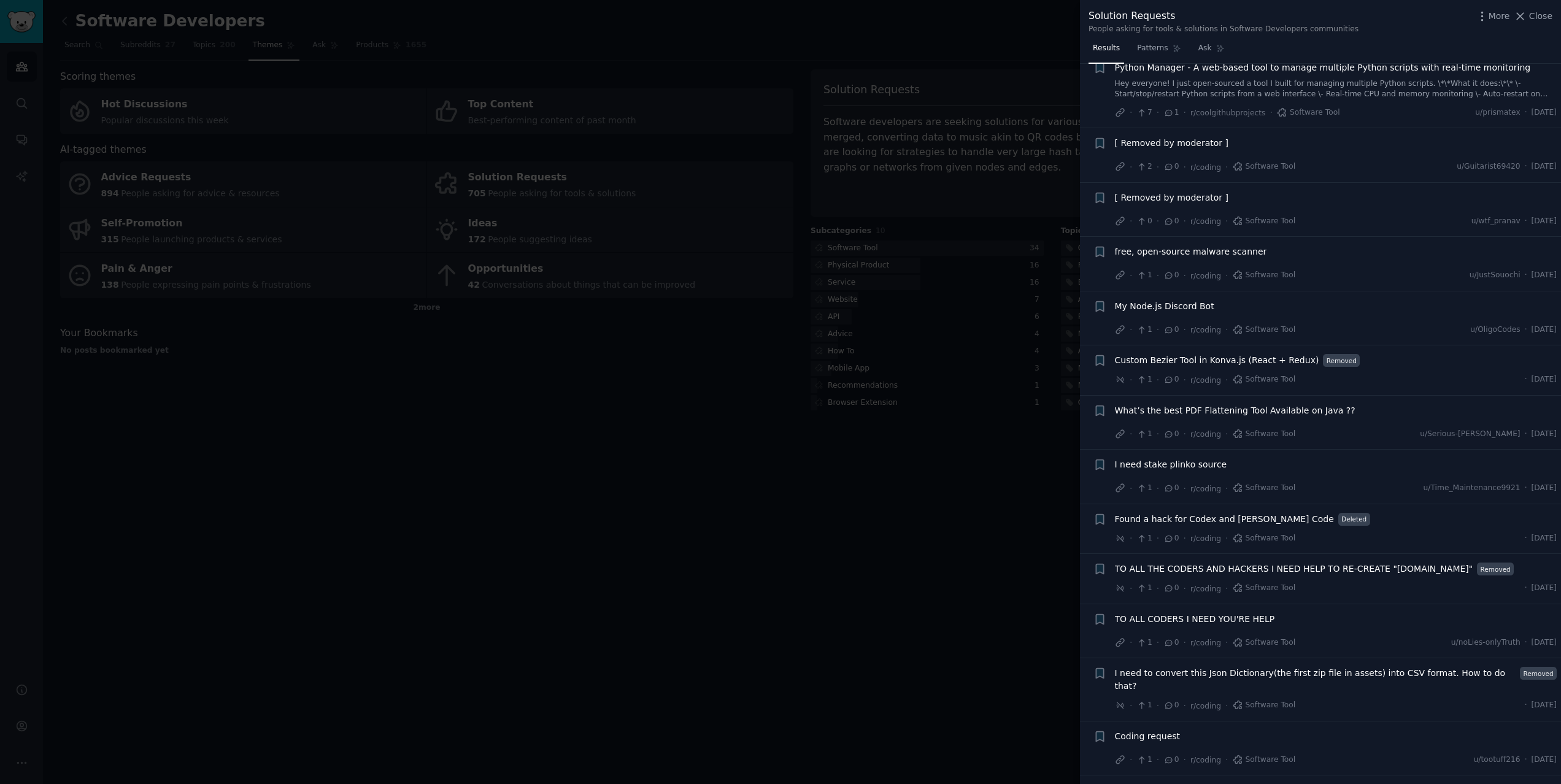
scroll to position [1377, 0]
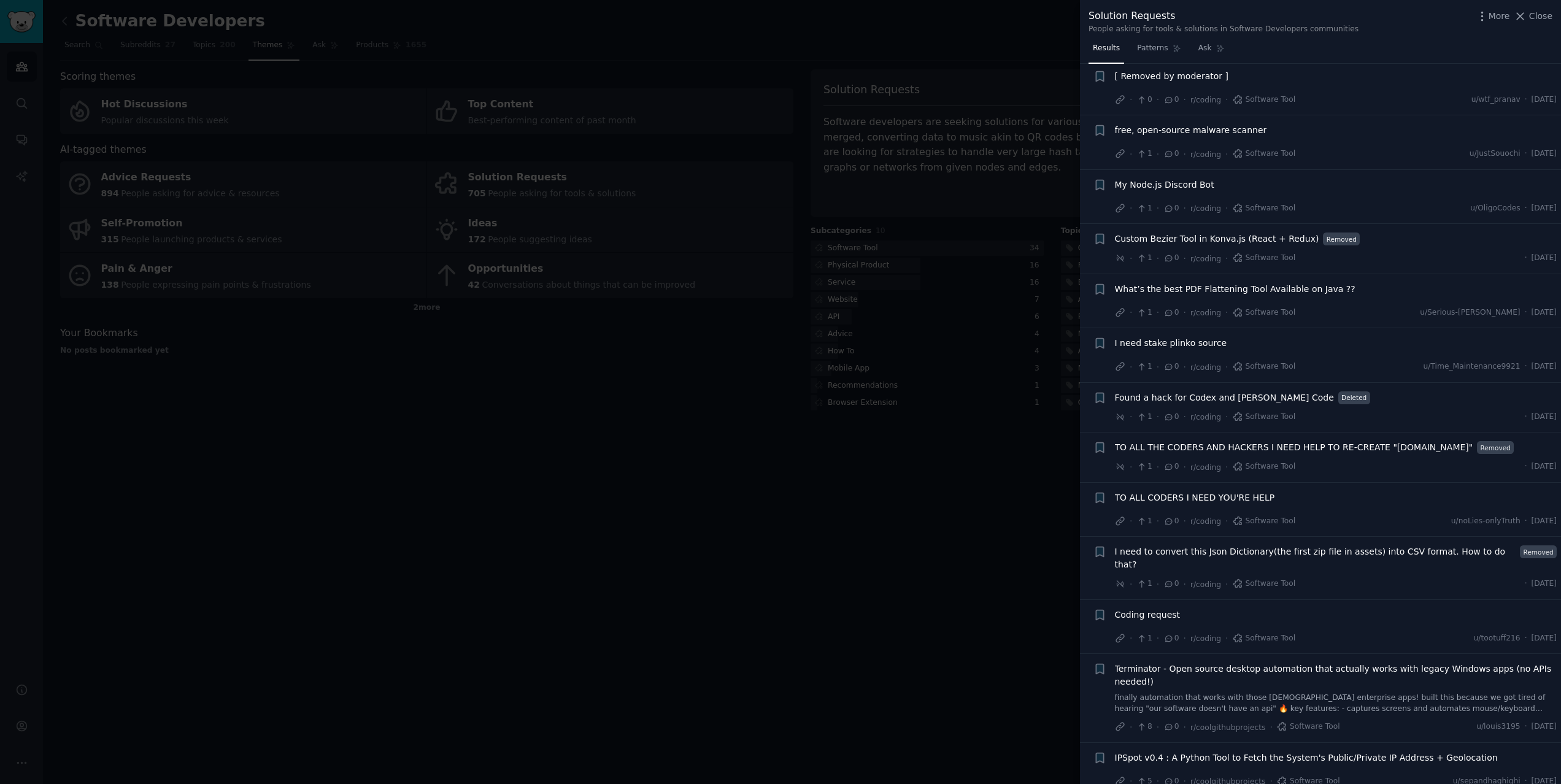
click at [929, 411] on div at bounding box center [780, 392] width 1561 height 784
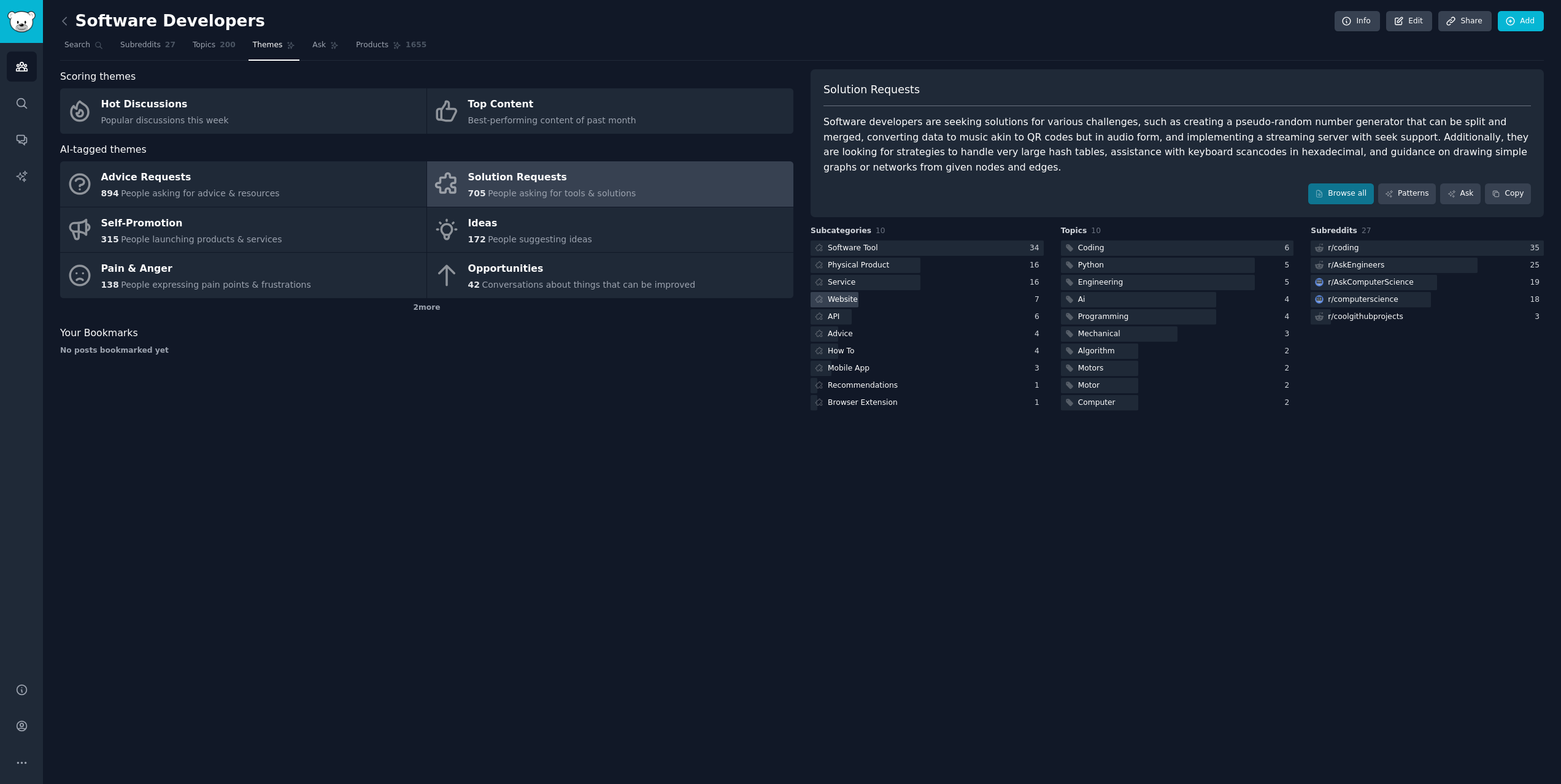
click at [886, 292] on div "Website" at bounding box center [928, 300] width 233 height 15
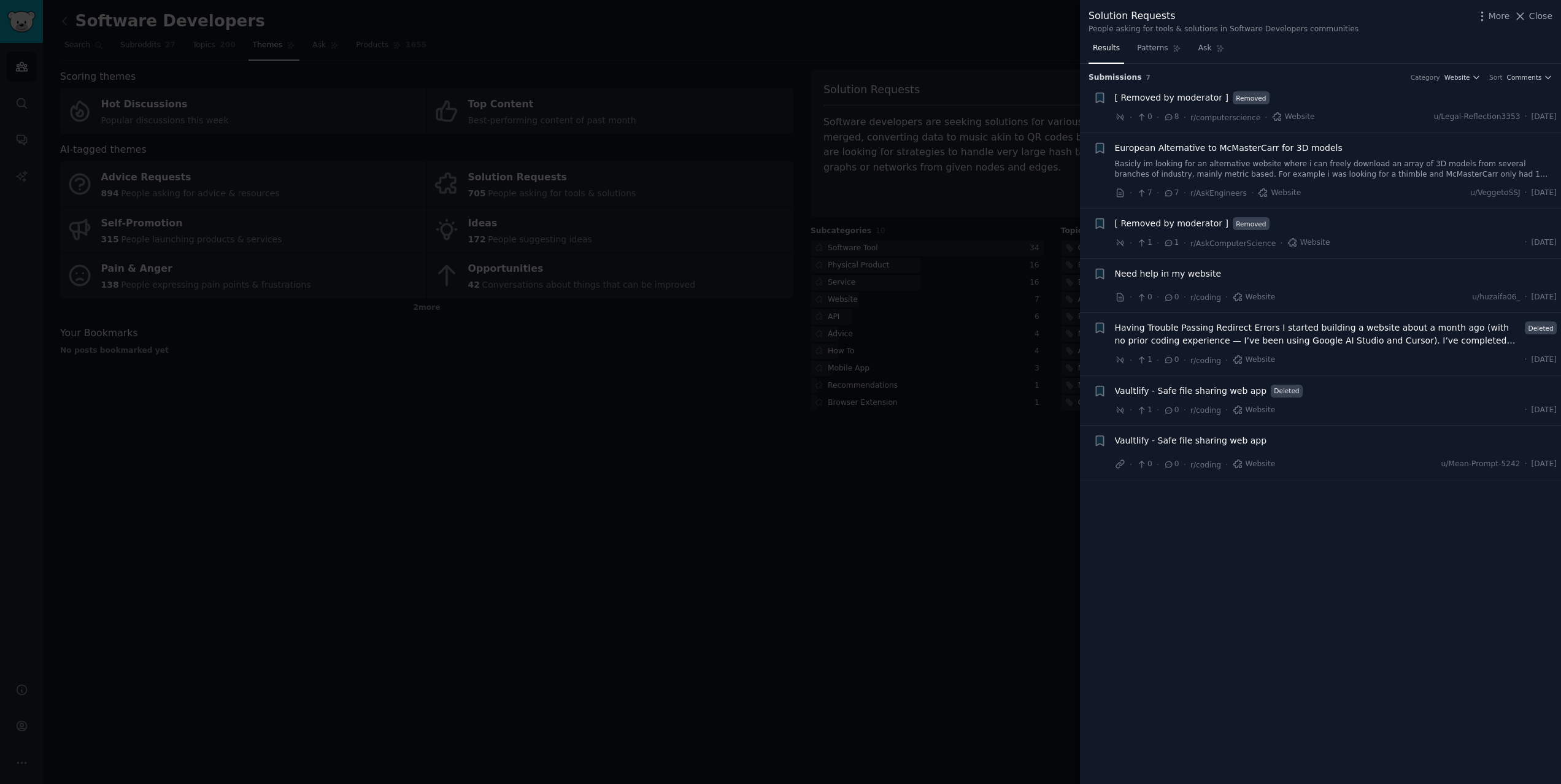
click at [868, 423] on div at bounding box center [780, 392] width 1561 height 784
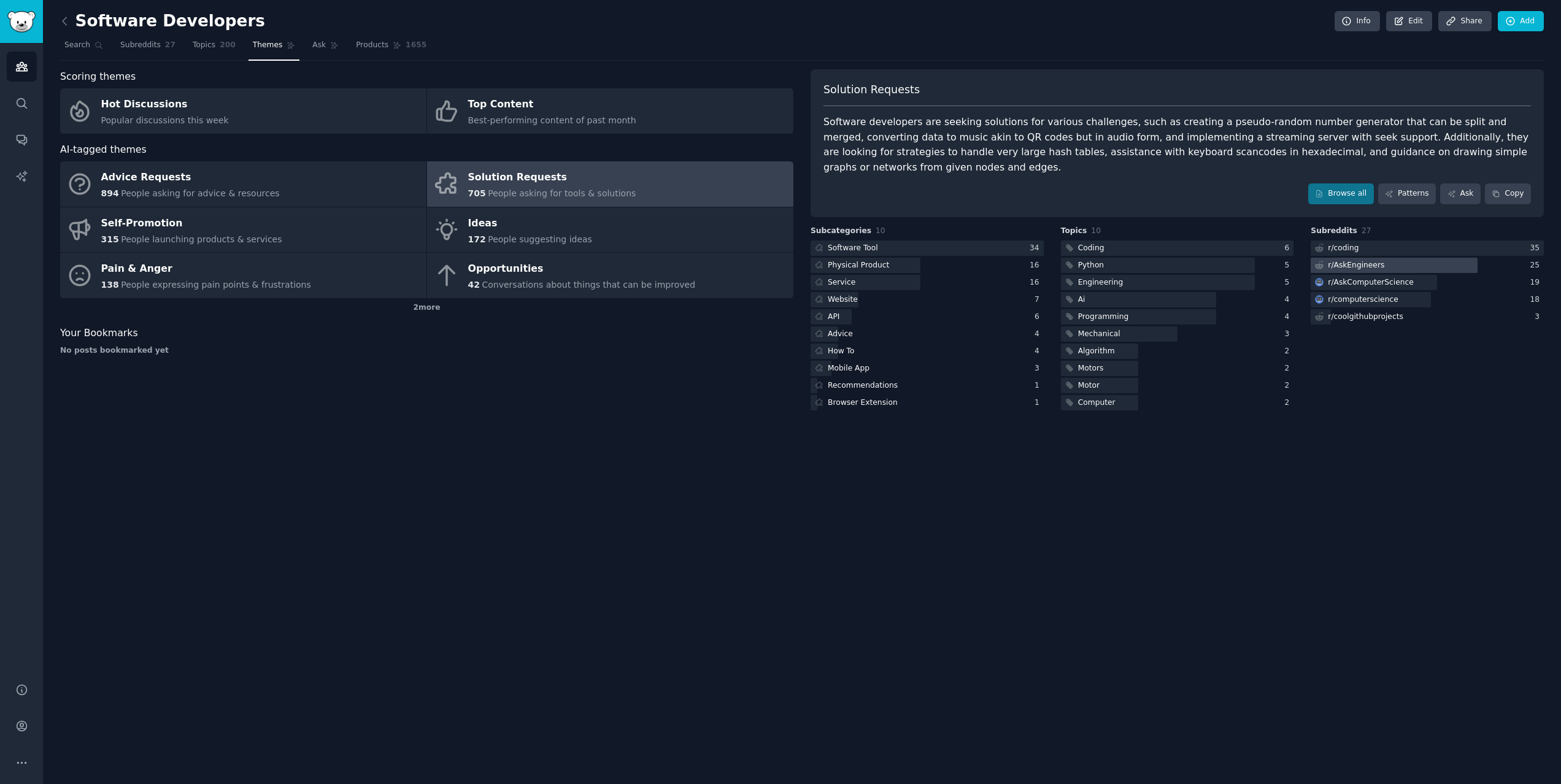
click at [1387, 258] on div at bounding box center [1394, 265] width 166 height 15
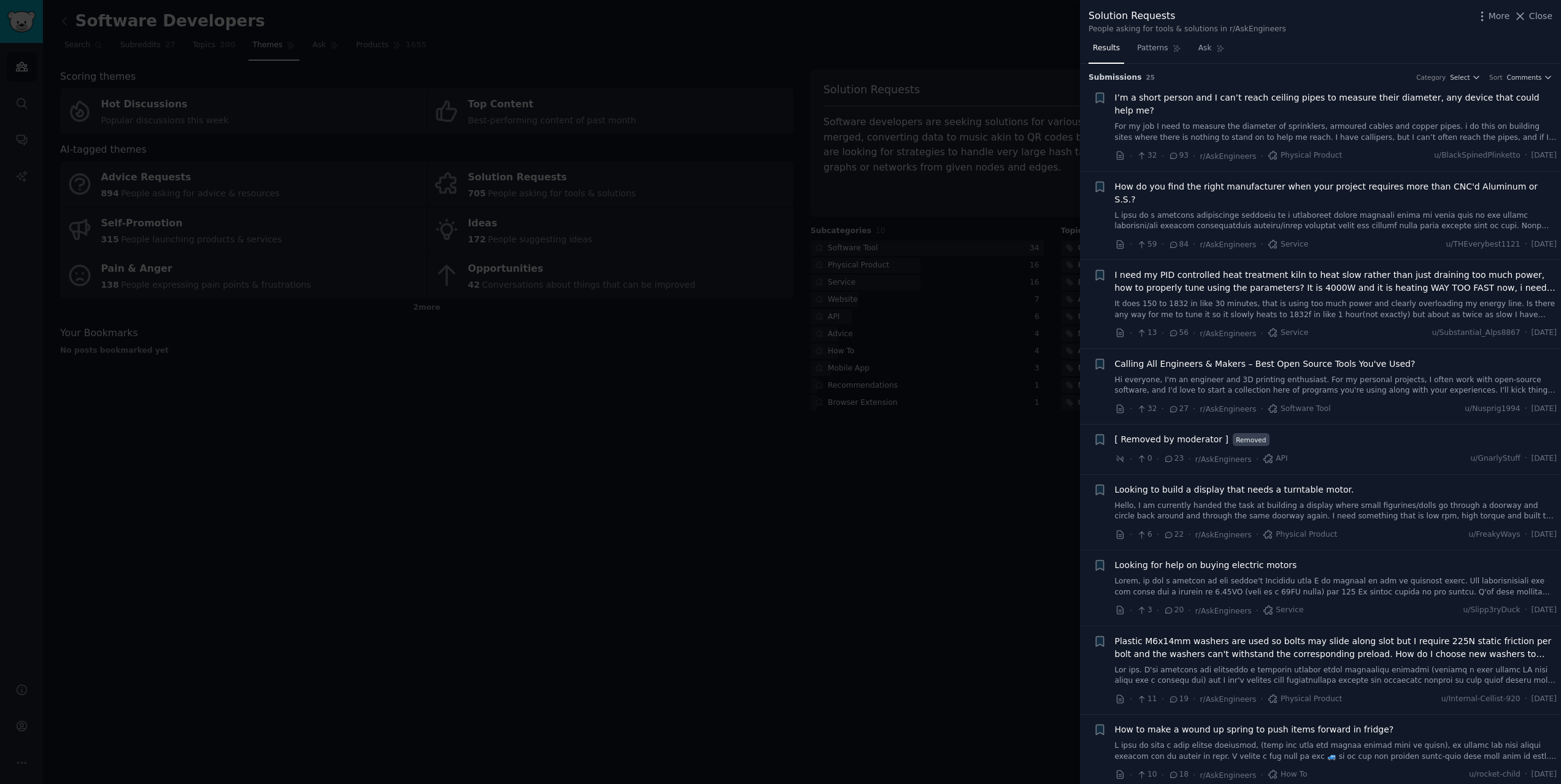
click at [1226, 103] on span "I’m a short person and I can’t reach ceiling pipes to measure their diameter, a…" at bounding box center [1336, 104] width 442 height 26
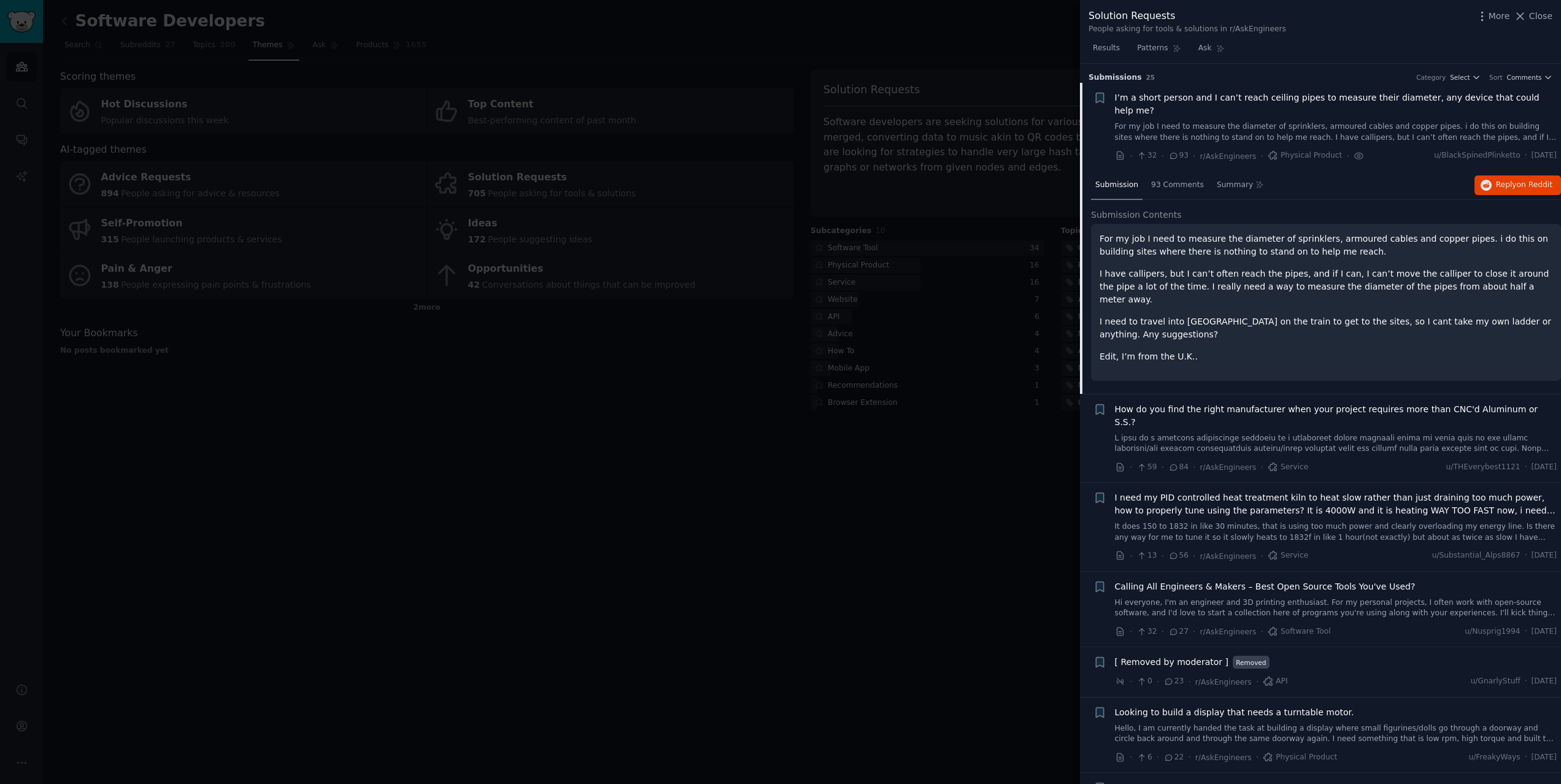
scroll to position [19, 0]
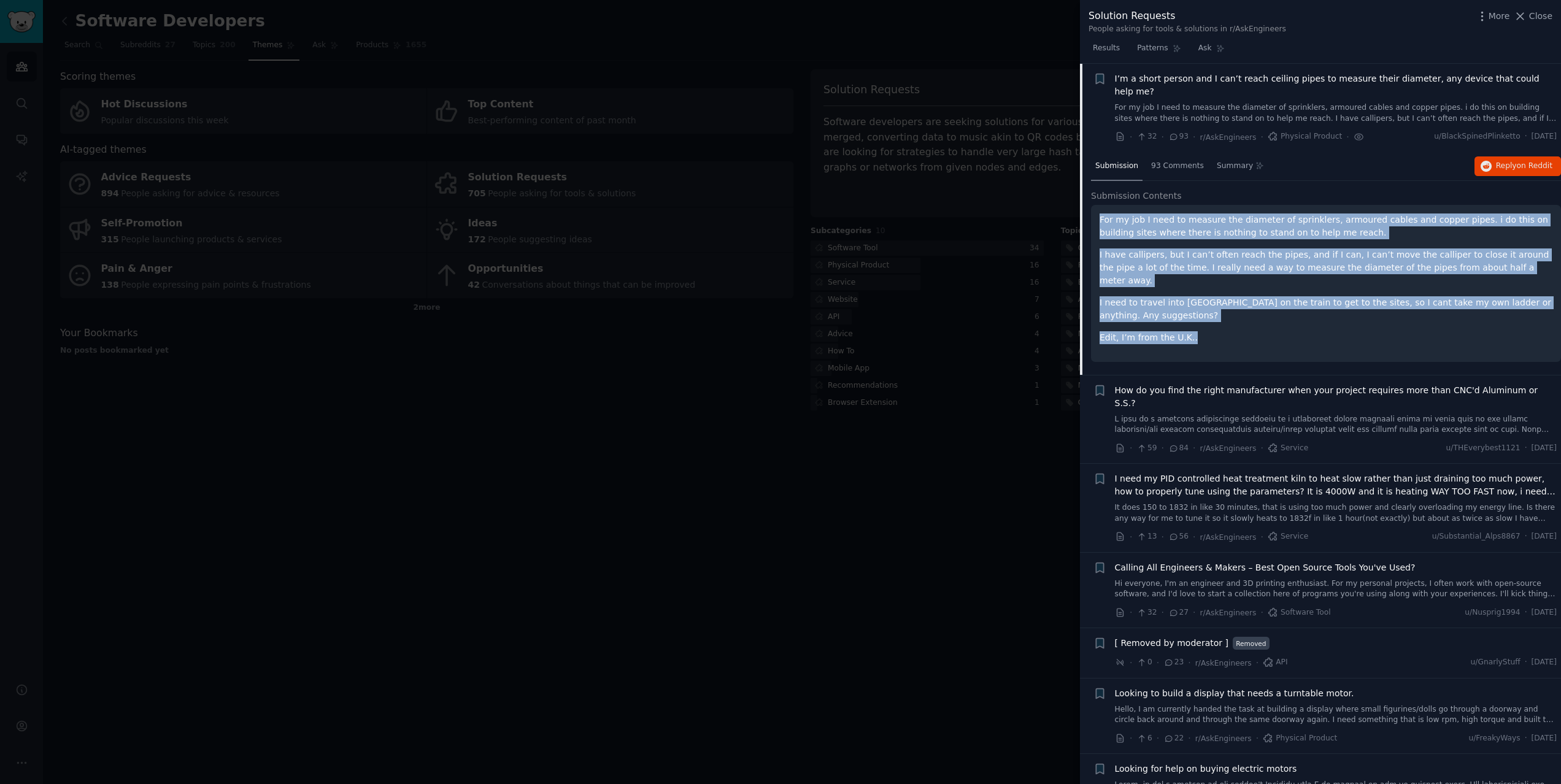
drag, startPoint x: 1205, startPoint y: 321, endPoint x: 1091, endPoint y: 206, distance: 161.9
click at [1091, 206] on div "For my job I need to measure the diameter of sprinklers, armoured cables and co…" at bounding box center [1325, 283] width 470 height 157
copy div "For my job I need to measure the diameter of sprinklers, armoured cables and co…"
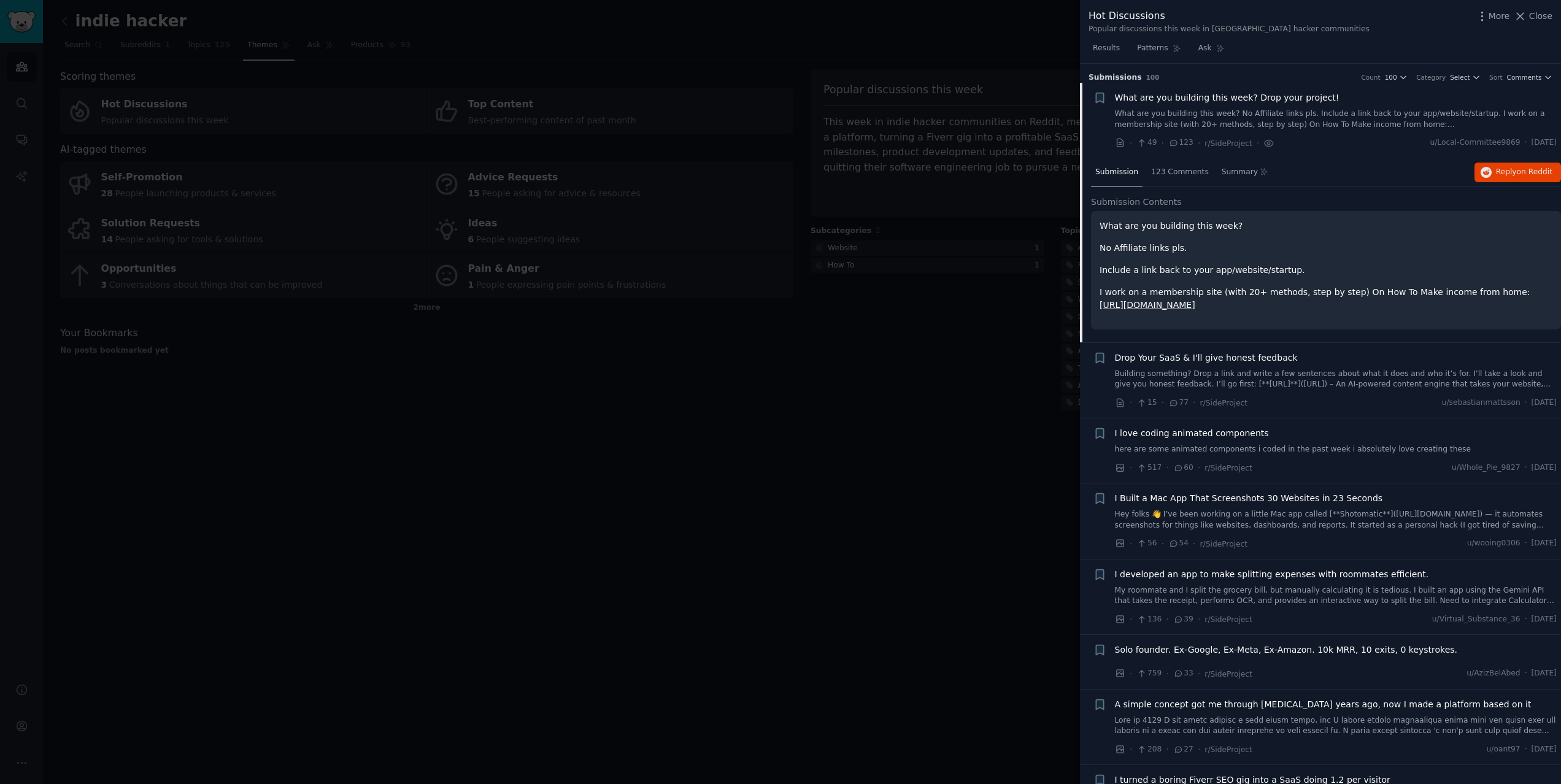
scroll to position [98, 0]
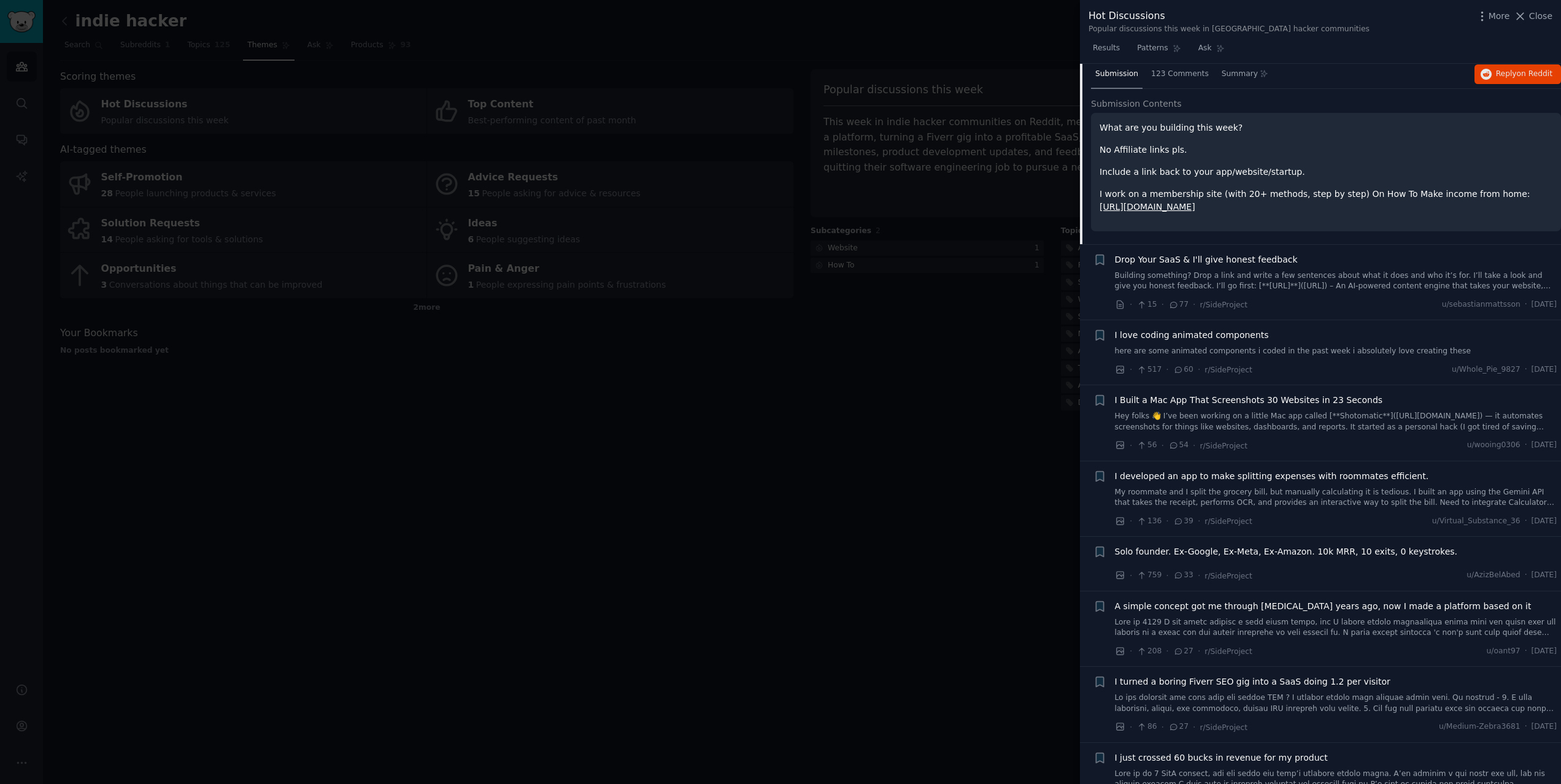
click at [1389, 397] on div "I Built a Mac App That Screenshots 30 Websites in 23 Seconds" at bounding box center [1336, 401] width 442 height 13
click at [1328, 412] on link "Hey folks 👋 I’ve been working on a little Mac app called [**Shotomatic**]([URL]…" at bounding box center [1336, 422] width 442 height 22
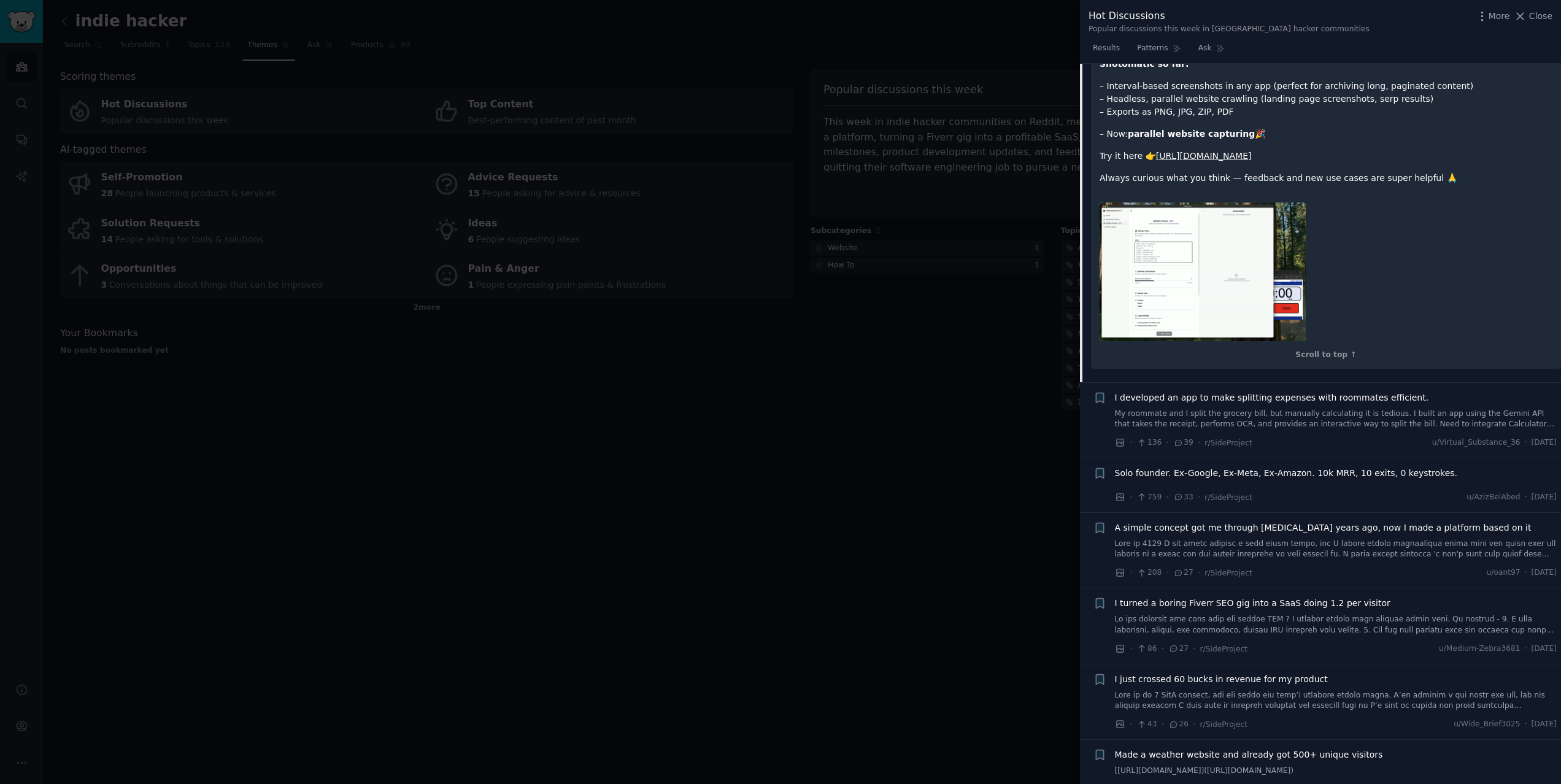
scroll to position [531, 0]
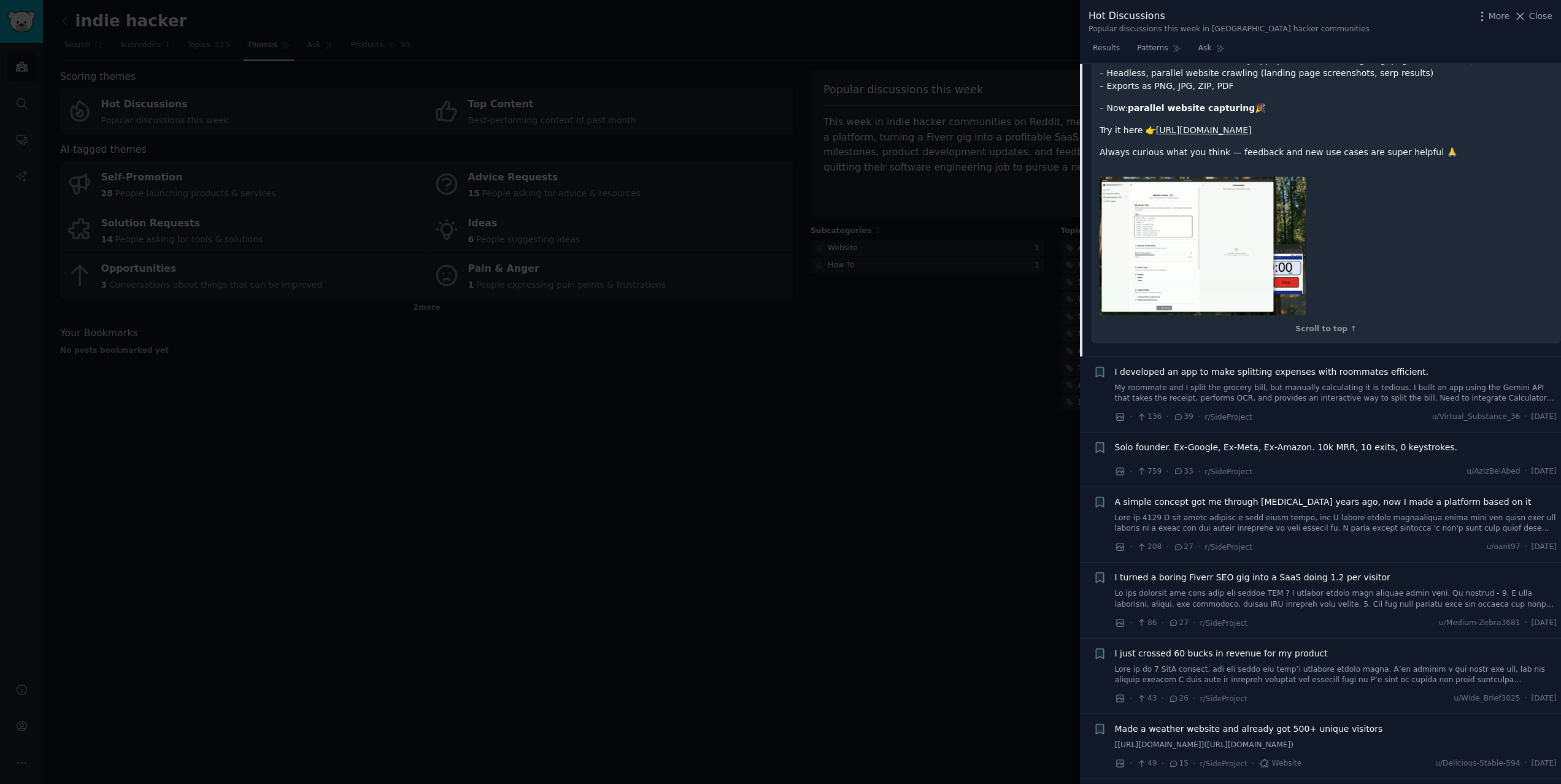
click at [1283, 391] on link "My roommate and I split the grocery bill, but manually calculating it is tediou…" at bounding box center [1336, 393] width 442 height 22
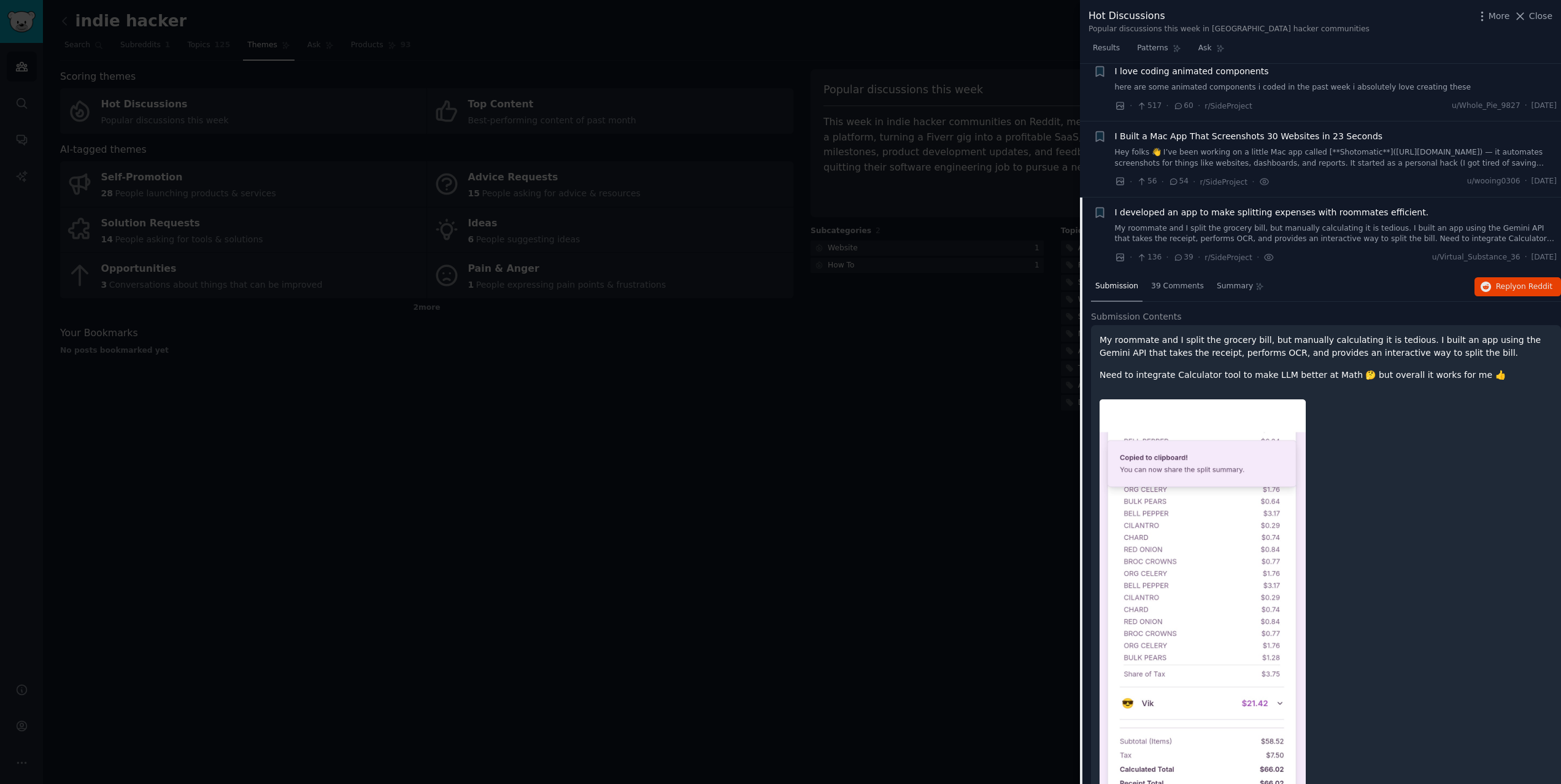
scroll to position [178, 0]
click at [1446, 327] on div "My roommate and I split the grocery bill, but manually calculating it is tediou…" at bounding box center [1325, 602] width 470 height 552
click at [1499, 291] on span "Reply on Reddit" at bounding box center [1524, 288] width 57 height 11
